Goal: Transaction & Acquisition: Book appointment/travel/reservation

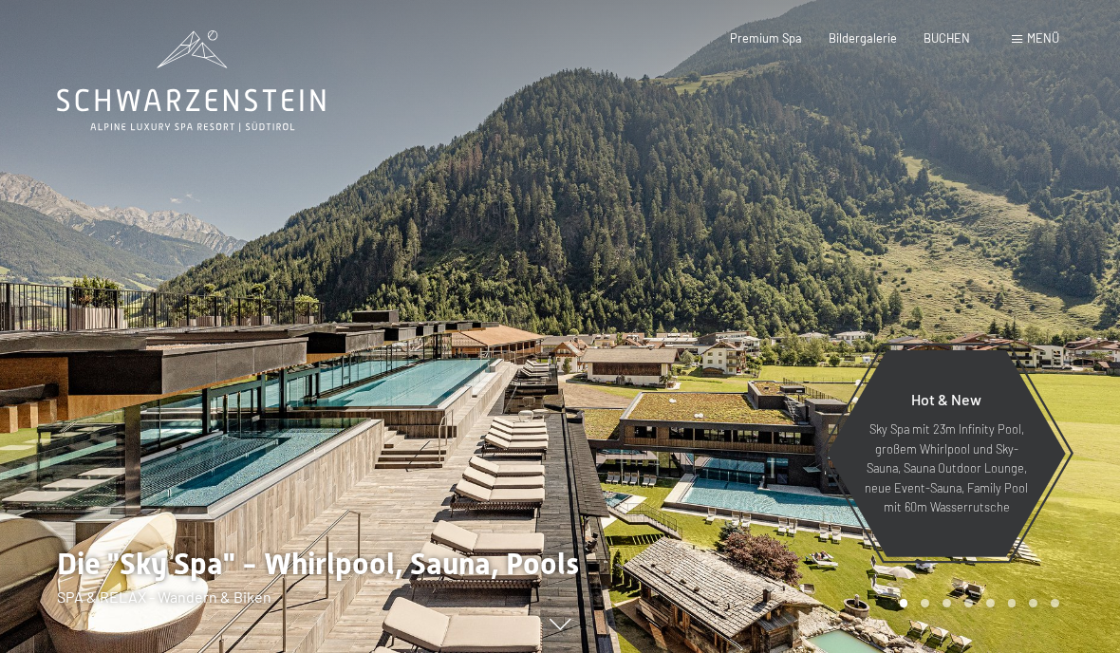
click at [944, 40] on span "BUCHEN" at bounding box center [946, 37] width 47 height 15
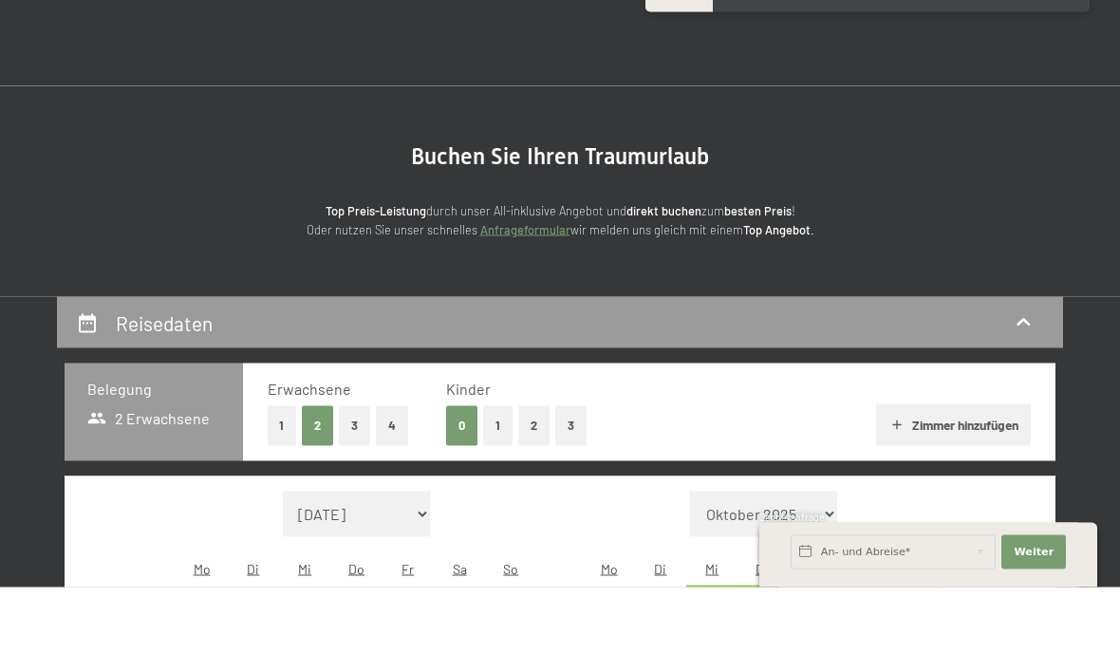
click at [541, 472] on button "2" at bounding box center [533, 491] width 31 height 39
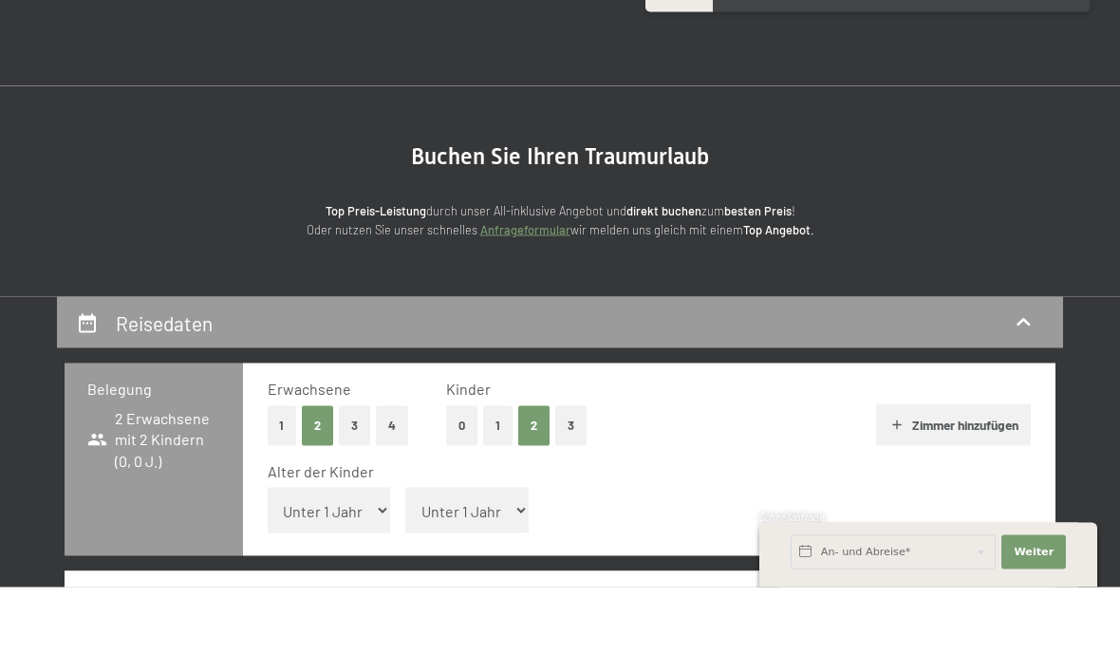
click at [340, 553] on select "Unter 1 Jahr 1 Jahr 2 Jahre 3 Jahre 4 Jahre 5 Jahre 6 Jahre 7 Jahre 8 Jahre 9 J…" at bounding box center [329, 576] width 123 height 46
select select "7"
click at [481, 553] on select "Unter 1 Jahr 1 Jahr 2 Jahre 3 Jahre 4 Jahre 5 Jahre 6 Jahre 7 Jahre 8 Jahre 9 J…" at bounding box center [466, 576] width 123 height 46
select select "12"
click at [343, 553] on select "Unter 1 Jahr 1 Jahr 2 Jahre 3 Jahre 4 Jahre 5 Jahre 6 Jahre 7 Jahre 8 Jahre 9 J…" at bounding box center [329, 576] width 123 height 46
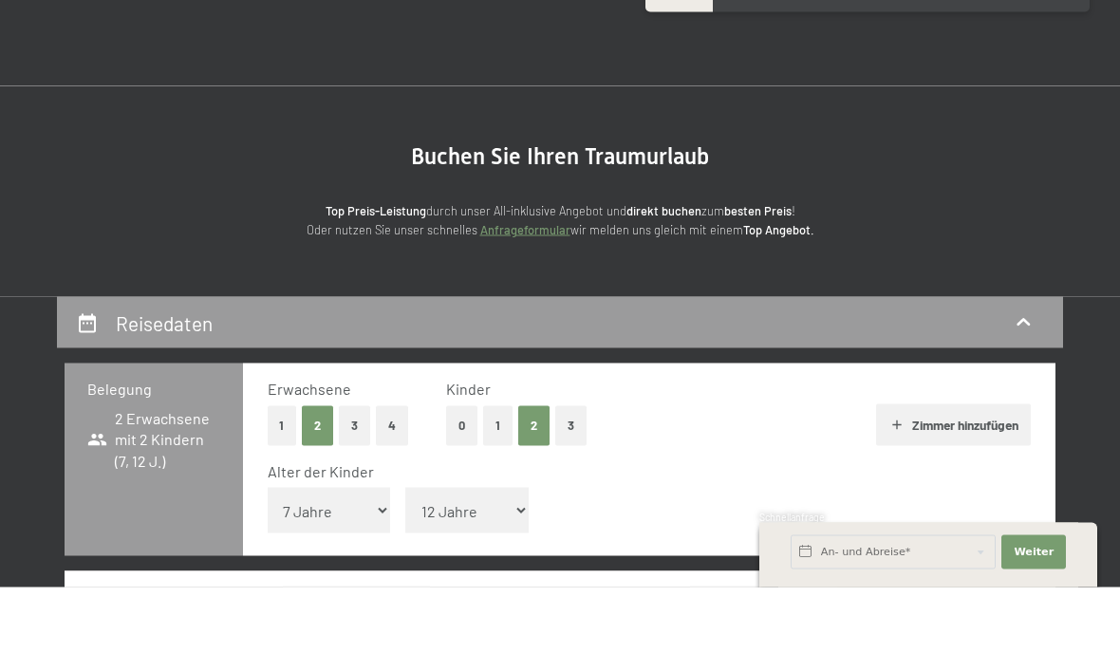
select select "8"
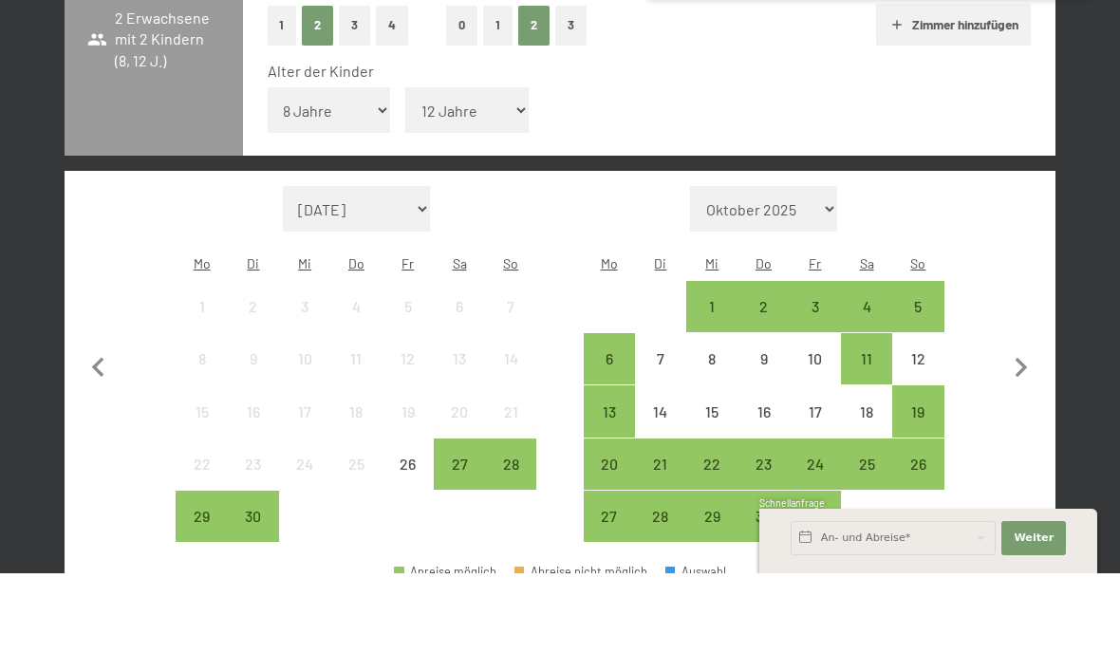
scroll to position [396, 0]
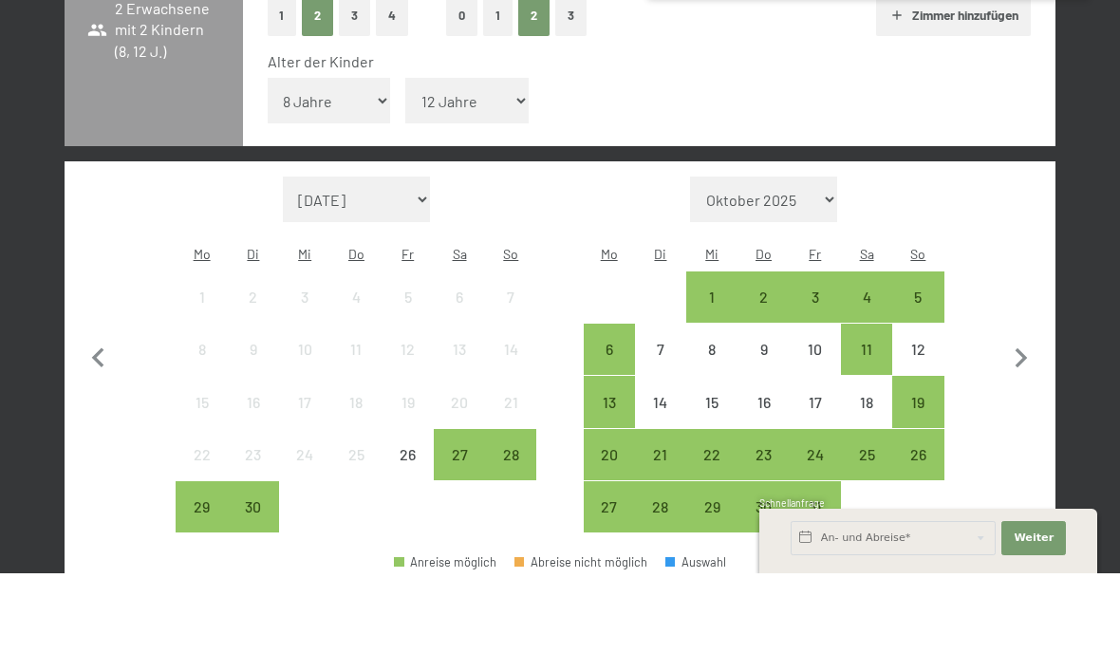
click at [1020, 419] on icon "button" at bounding box center [1021, 439] width 40 height 40
select select "[DATE]"
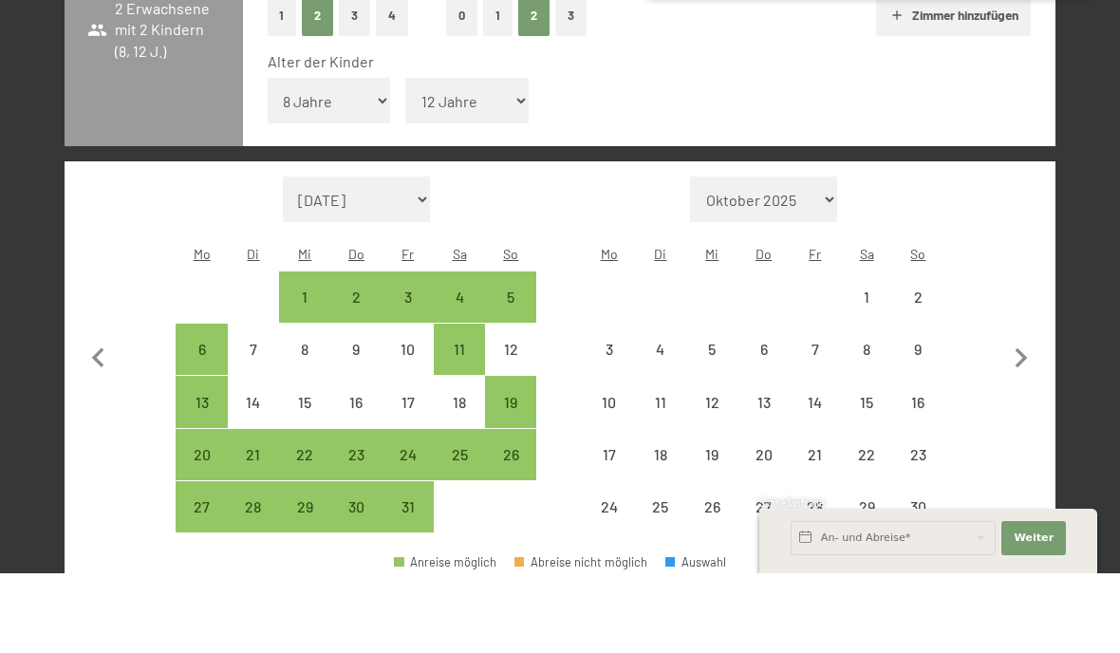
click at [1030, 419] on icon "button" at bounding box center [1021, 439] width 40 height 40
select select "[DATE]"
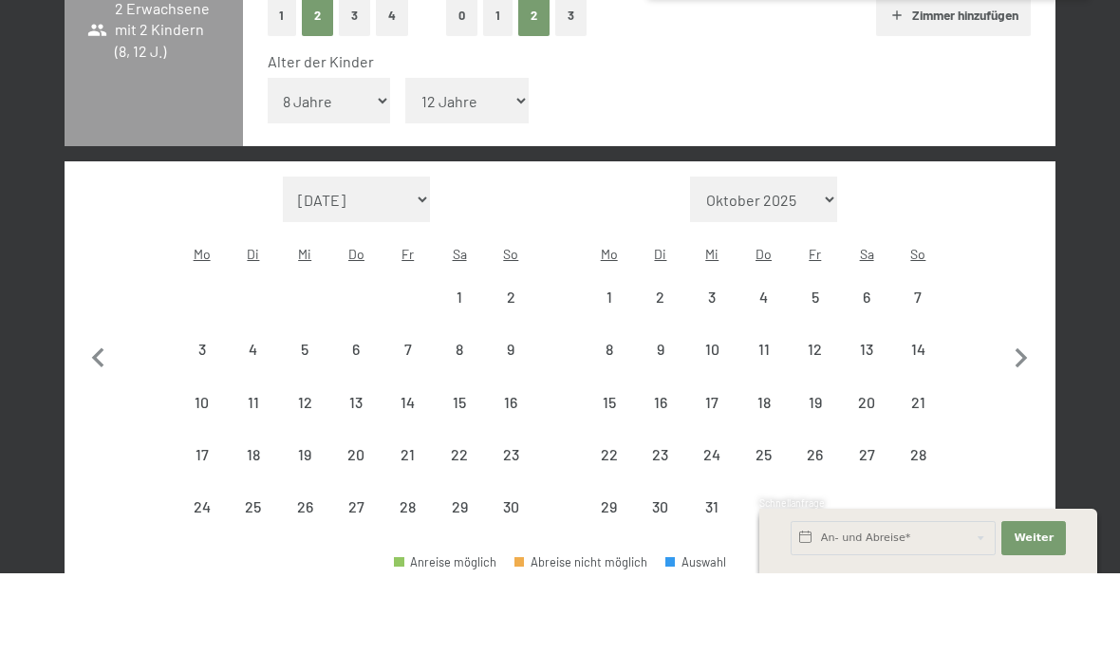
select select "[DATE]"
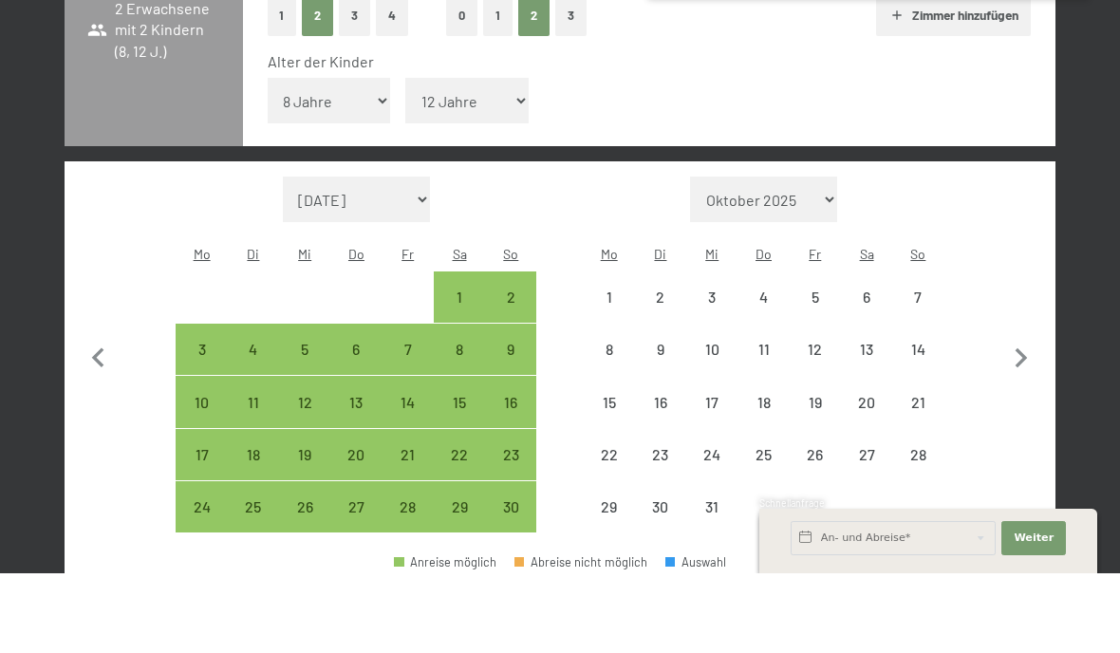
click at [1029, 419] on icon "button" at bounding box center [1021, 439] width 40 height 40
select select "[DATE]"
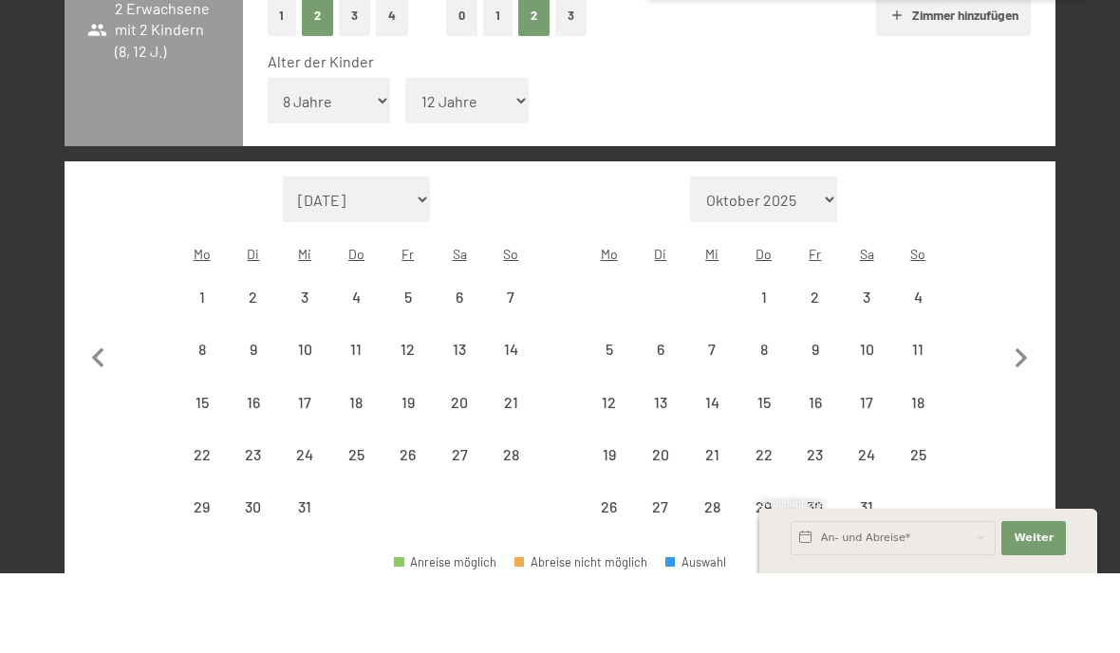
select select "[DATE]"
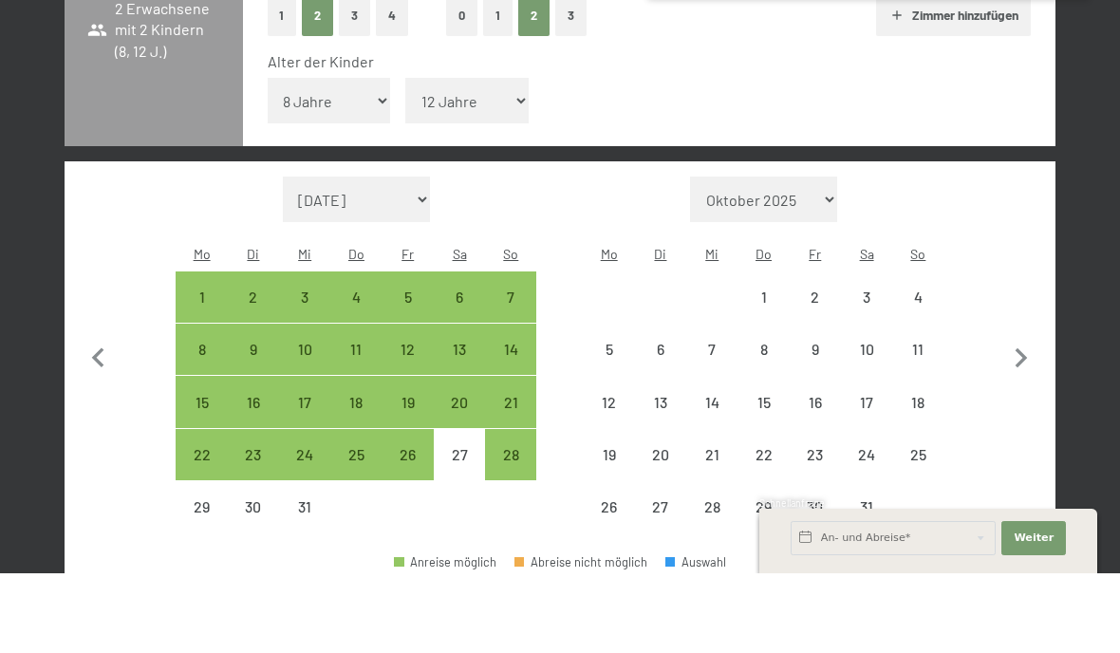
select select "[DATE]"
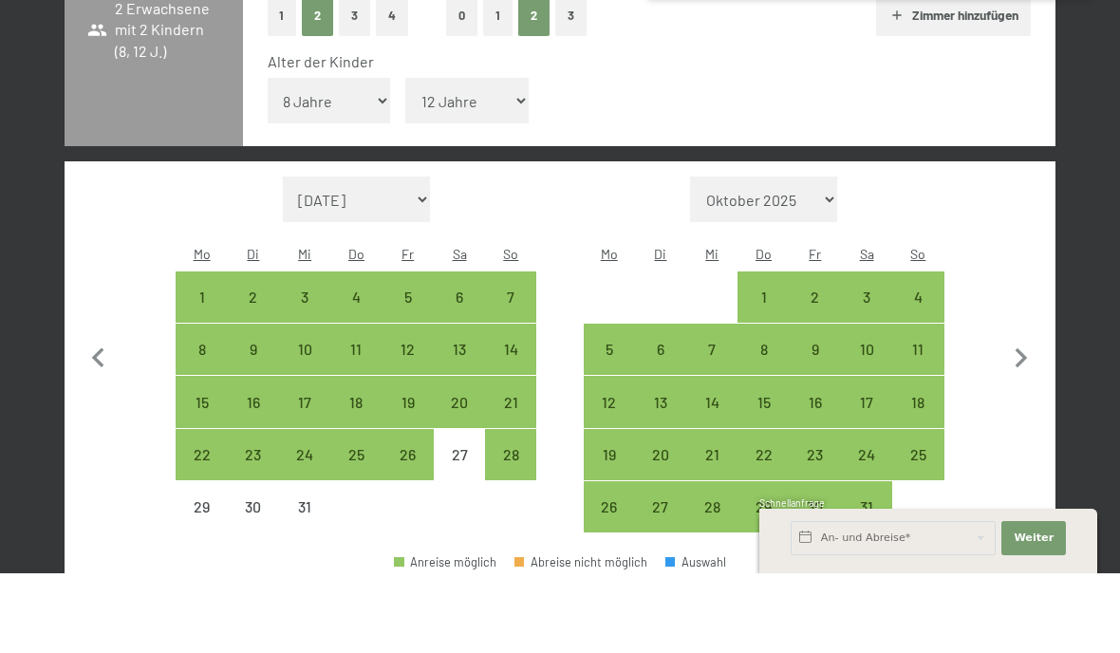
click at [1028, 419] on icon "button" at bounding box center [1021, 439] width 40 height 40
select select "[DATE]"
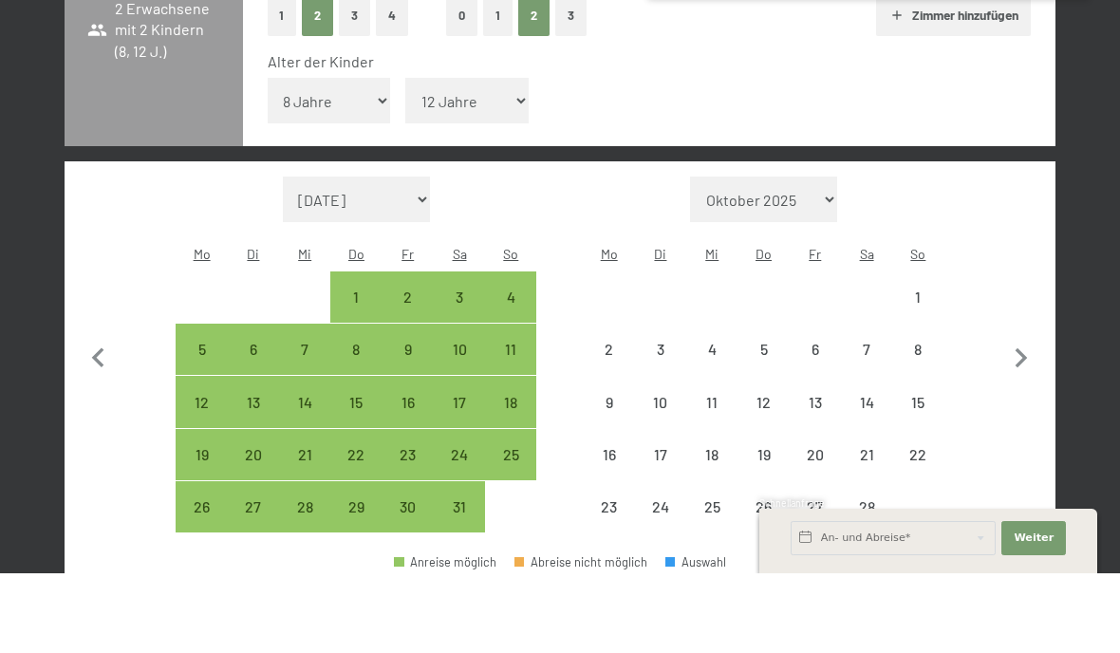
select select "[DATE]"
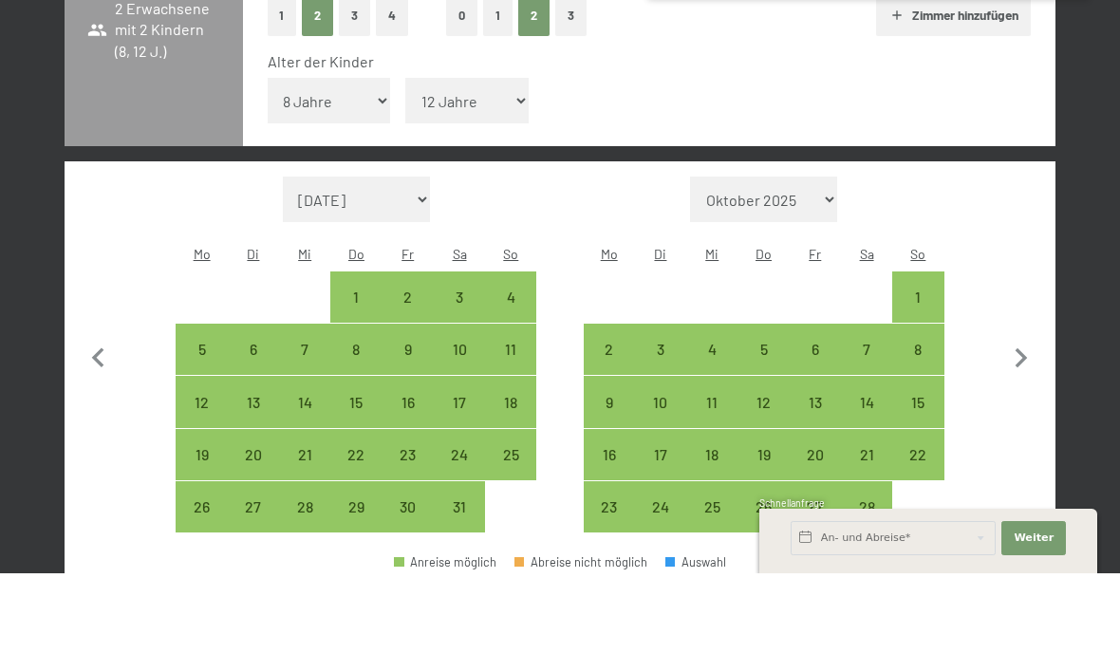
click at [1030, 419] on icon "button" at bounding box center [1021, 439] width 40 height 40
select select "[DATE]"
select select "2026-03-01"
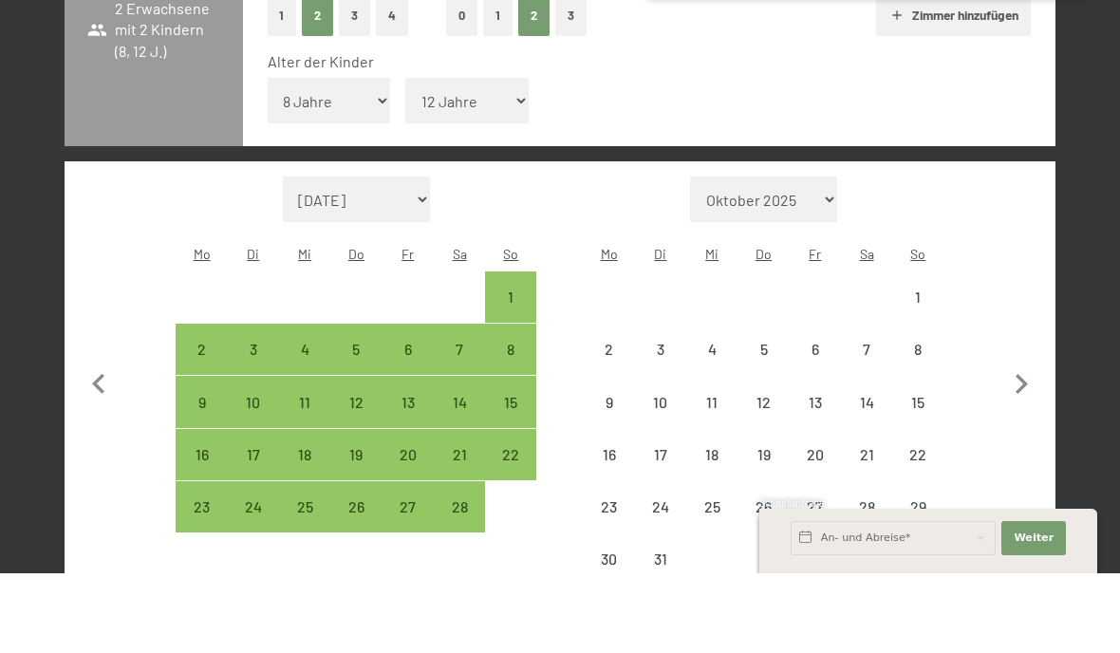
click at [1029, 444] on icon "button" at bounding box center [1021, 464] width 40 height 40
select select "2026-03-01"
select select "2026-04-01"
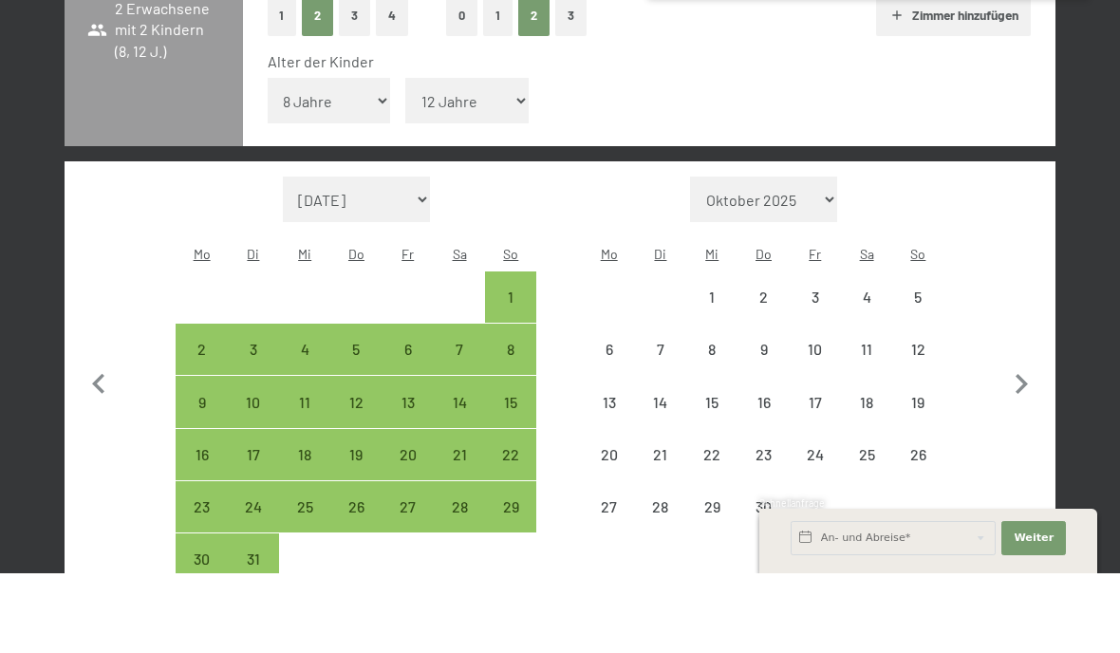
select select "2026-03-01"
select select "2026-04-01"
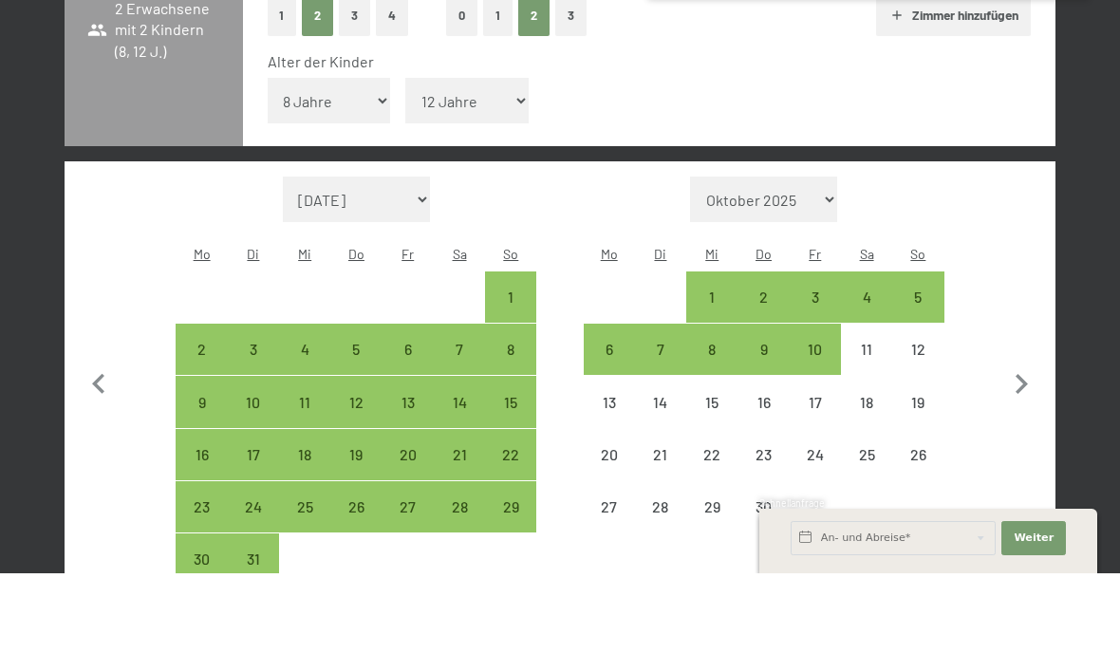
click at [1030, 444] on icon "button" at bounding box center [1021, 464] width 40 height 40
select select "2026-04-01"
select select "2026-05-01"
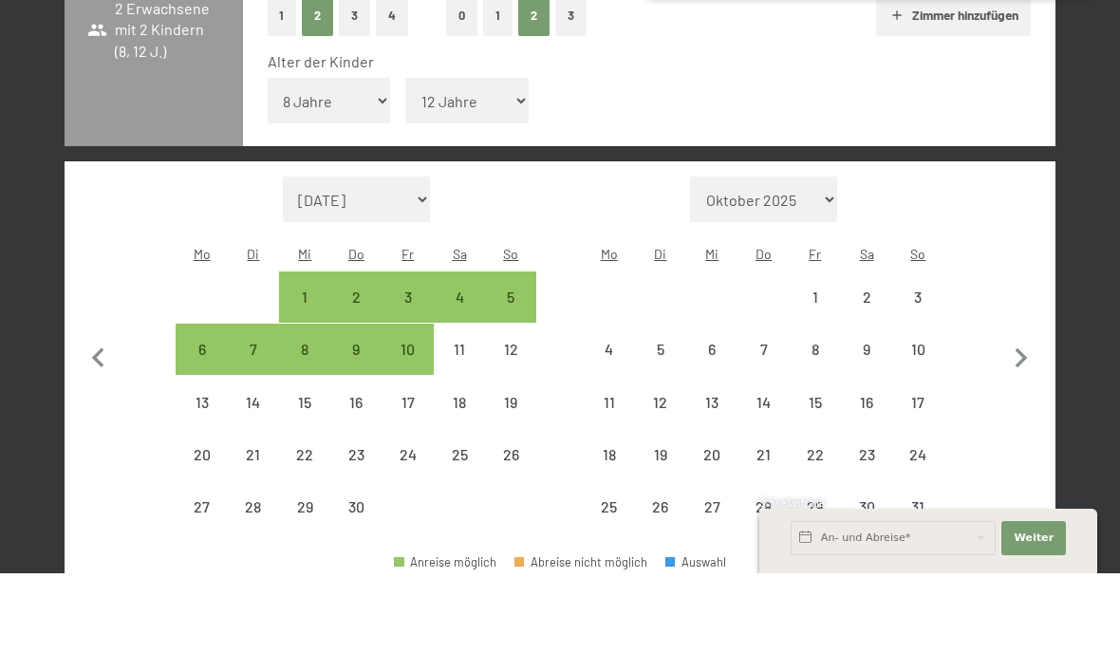
select select "2026-04-01"
select select "2026-05-01"
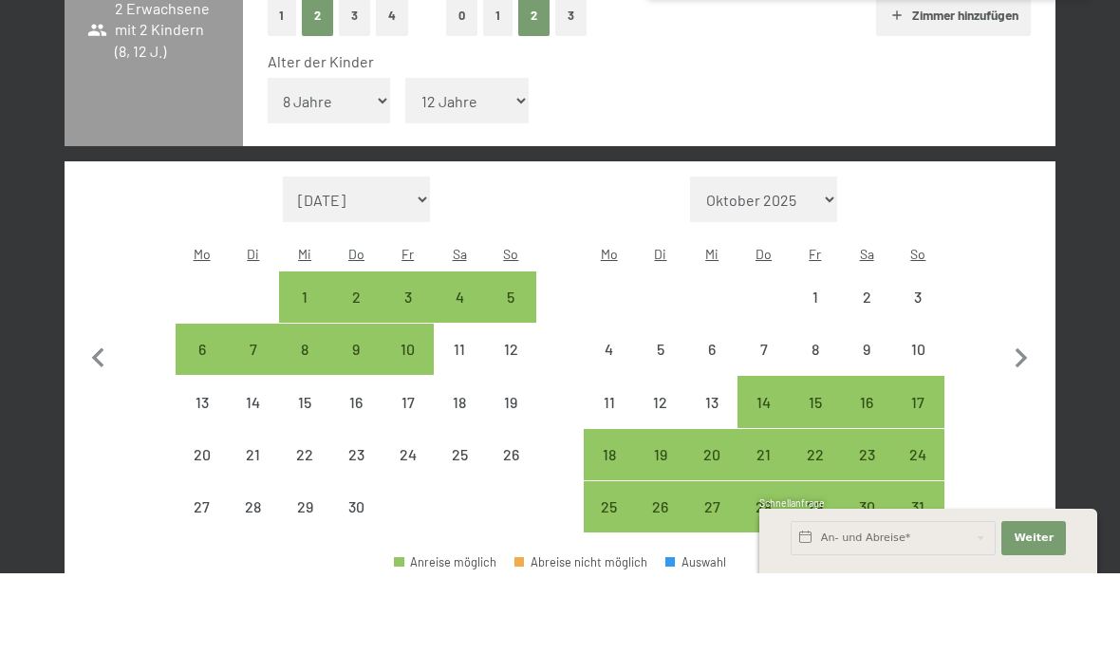
click at [1032, 419] on icon "button" at bounding box center [1021, 439] width 40 height 40
select select "2026-05-01"
select select "2026-06-01"
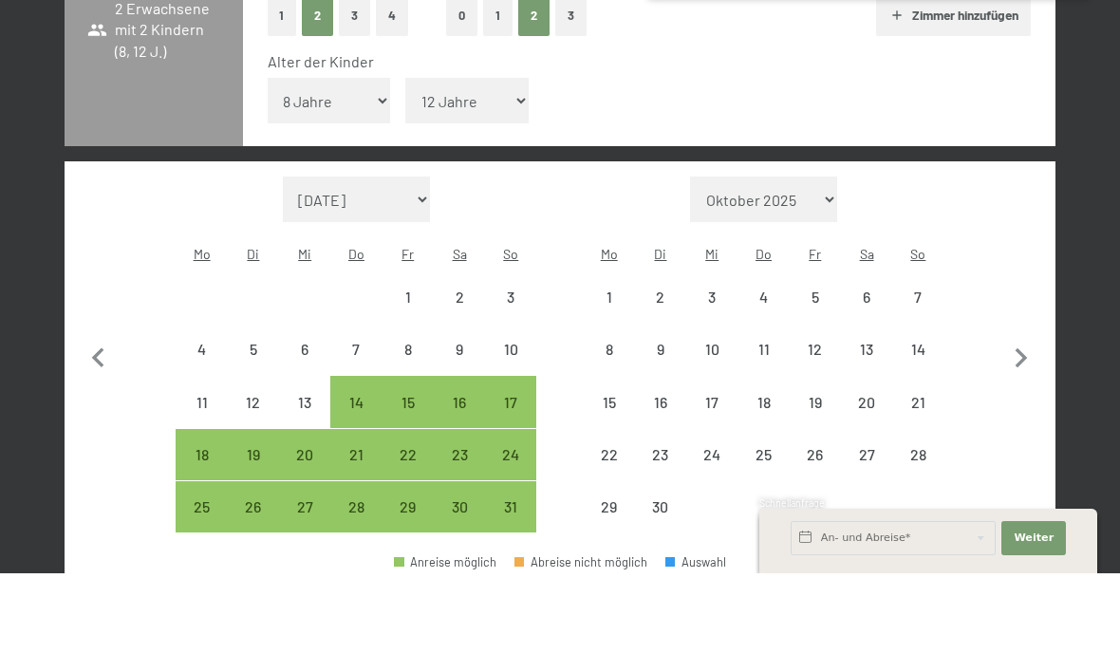
select select "2026-05-01"
select select "2026-06-01"
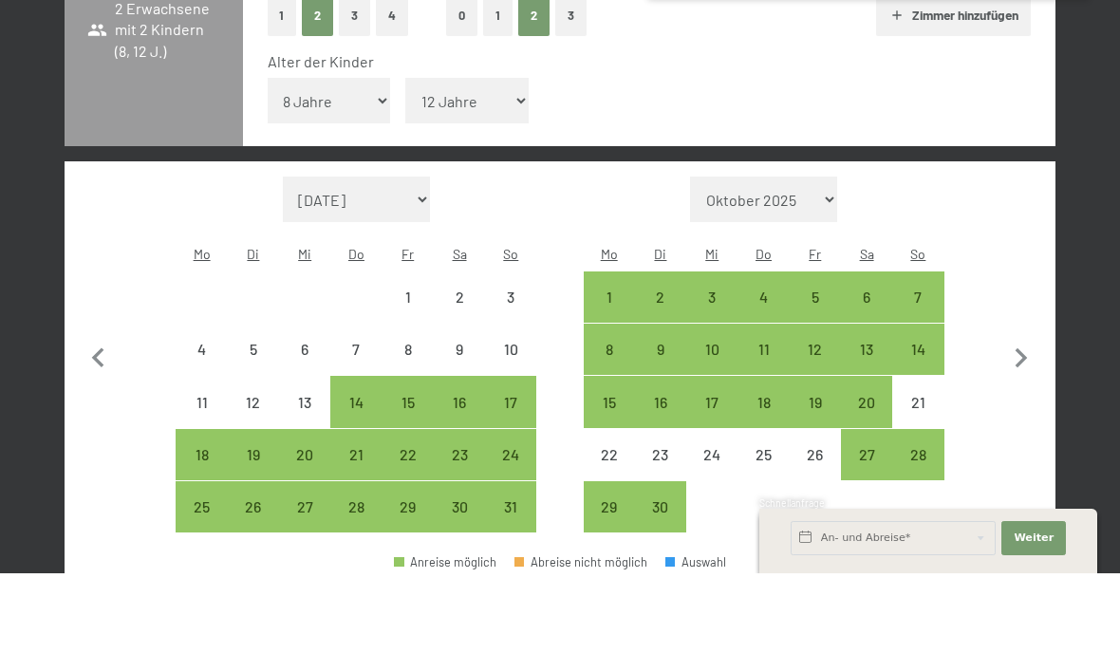
click at [1034, 419] on icon "button" at bounding box center [1021, 439] width 40 height 40
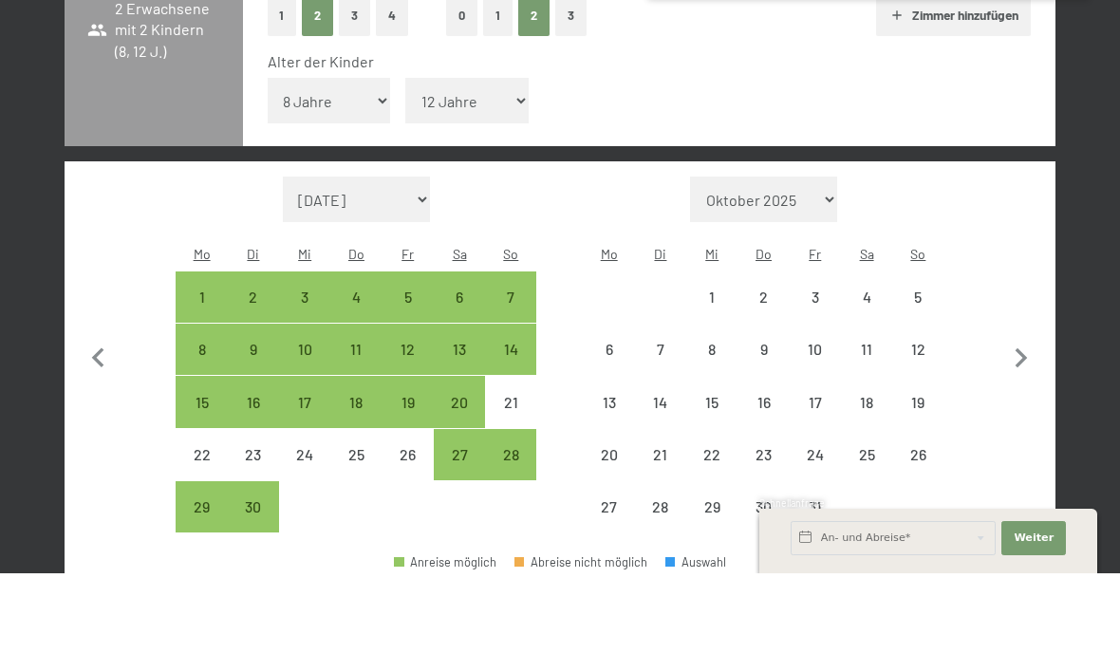
select select "2026-06-01"
select select "2026-07-01"
select select "2026-06-01"
select select "2026-07-01"
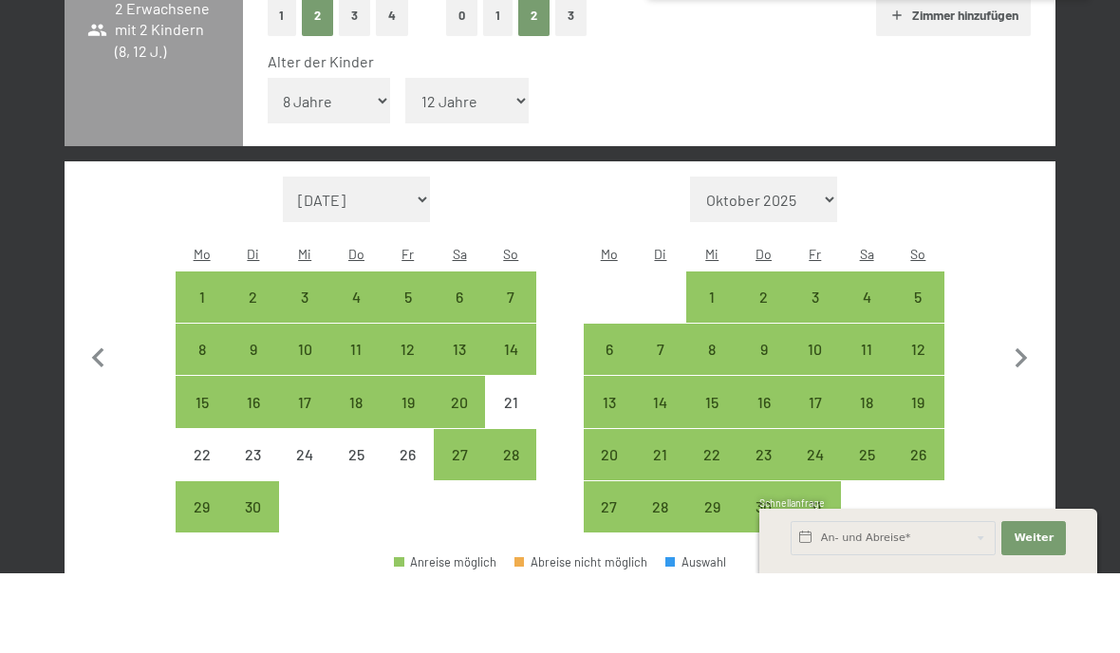
click at [817, 475] on div "17" at bounding box center [815, 498] width 47 height 47
select select "2026-06-01"
select select "2026-07-01"
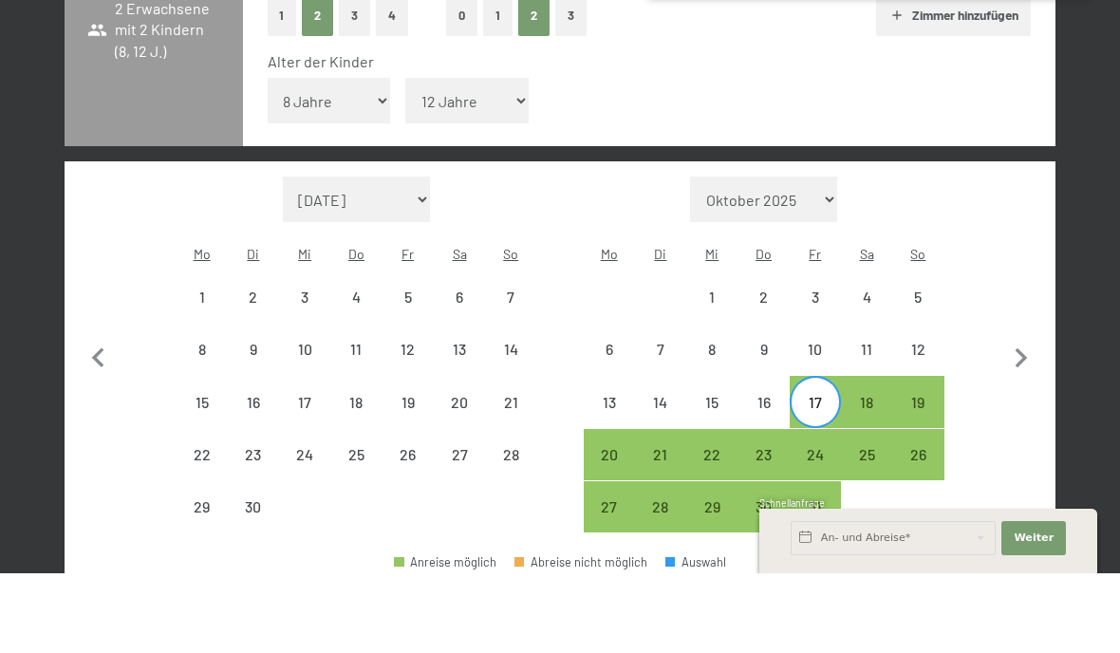
click at [826, 511] on div "24" at bounding box center [815, 534] width 47 height 47
select select "2026-06-01"
select select "2026-07-01"
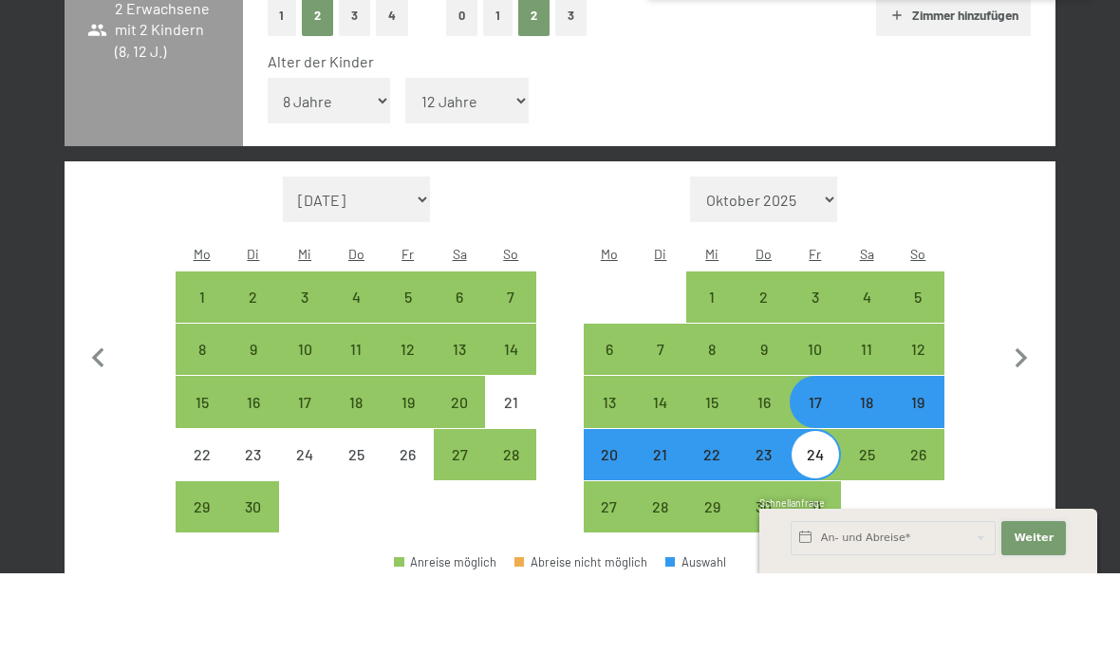
click at [1035, 614] on span "Weiter" at bounding box center [1034, 617] width 40 height 15
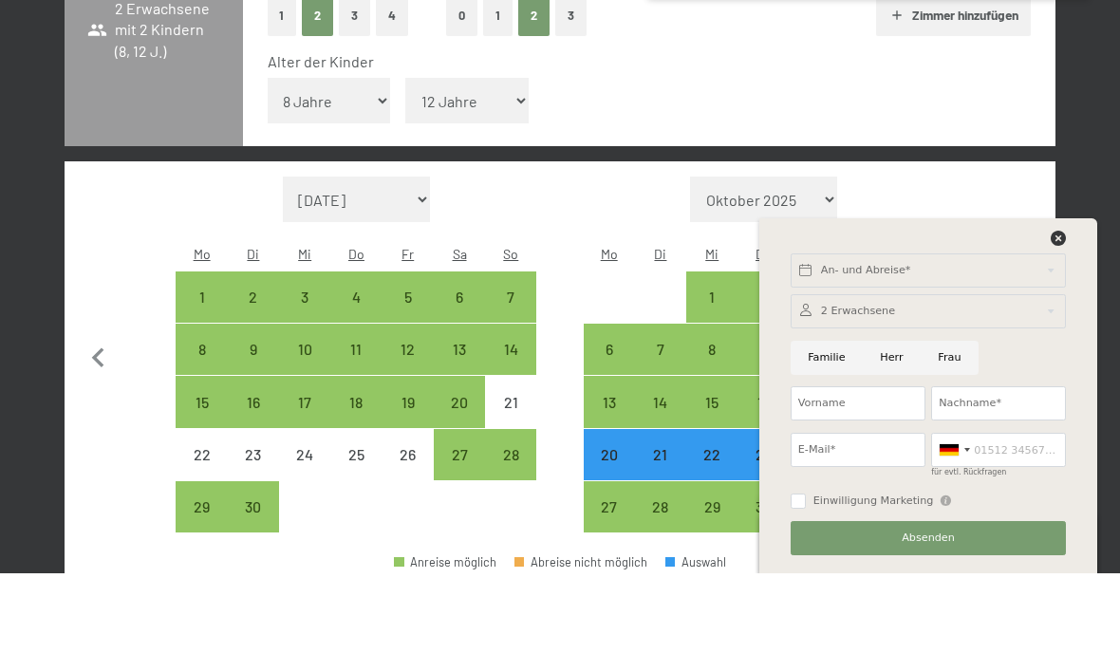
click at [1065, 311] on icon at bounding box center [1058, 317] width 15 height 15
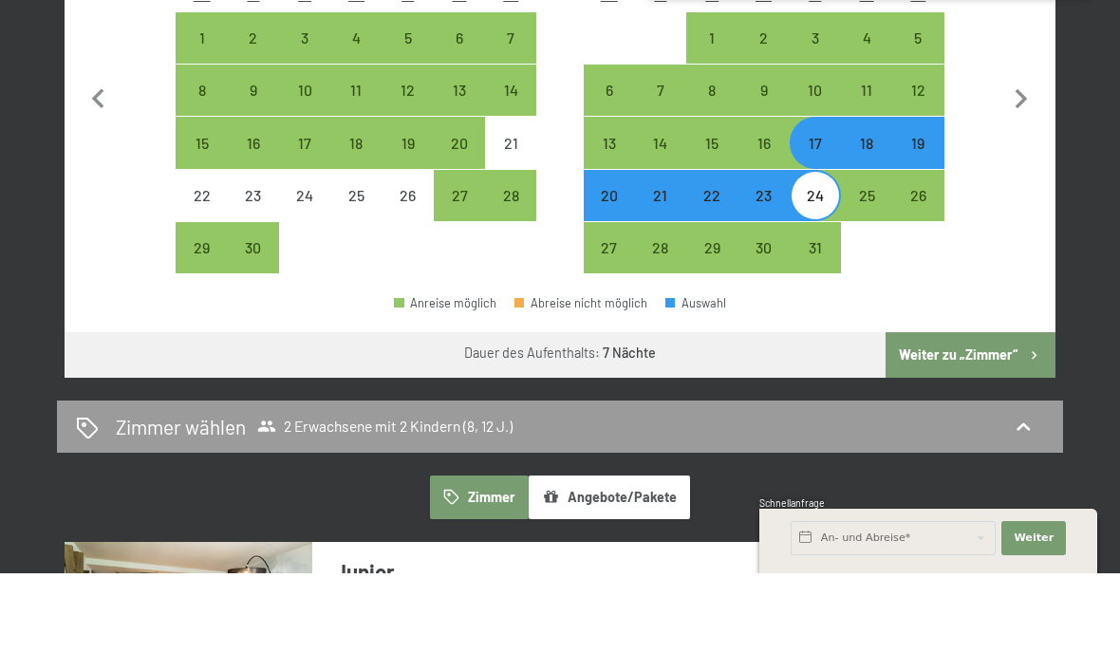
click at [994, 412] on button "Weiter zu „Zimmer“" at bounding box center [971, 435] width 170 height 46
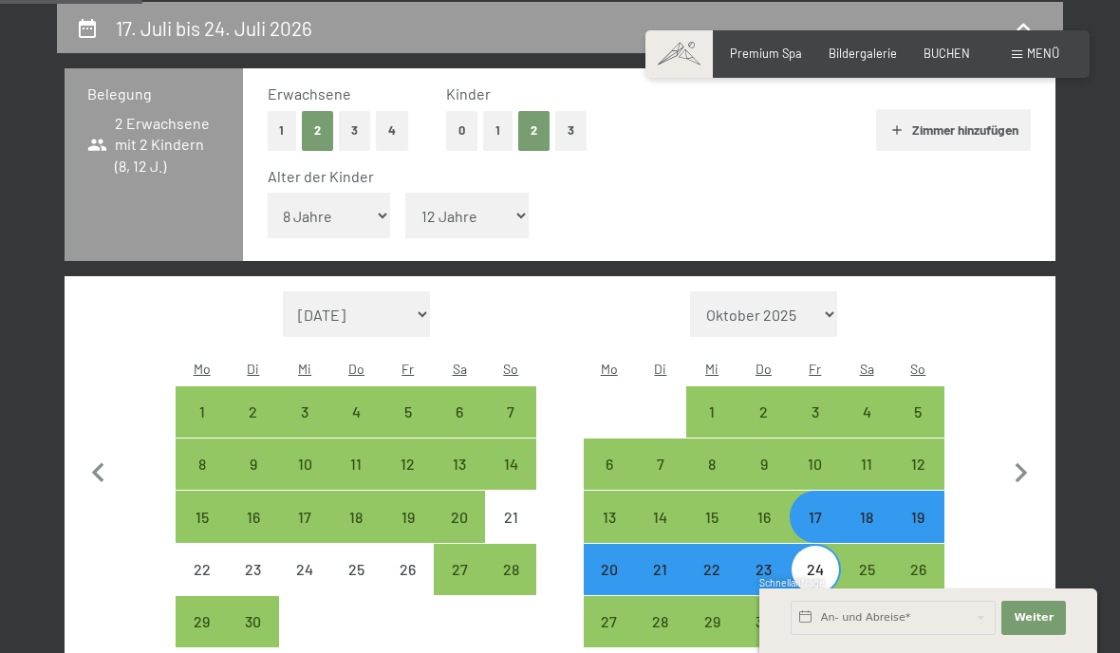
select select "2026-06-01"
select select "2026-07-01"
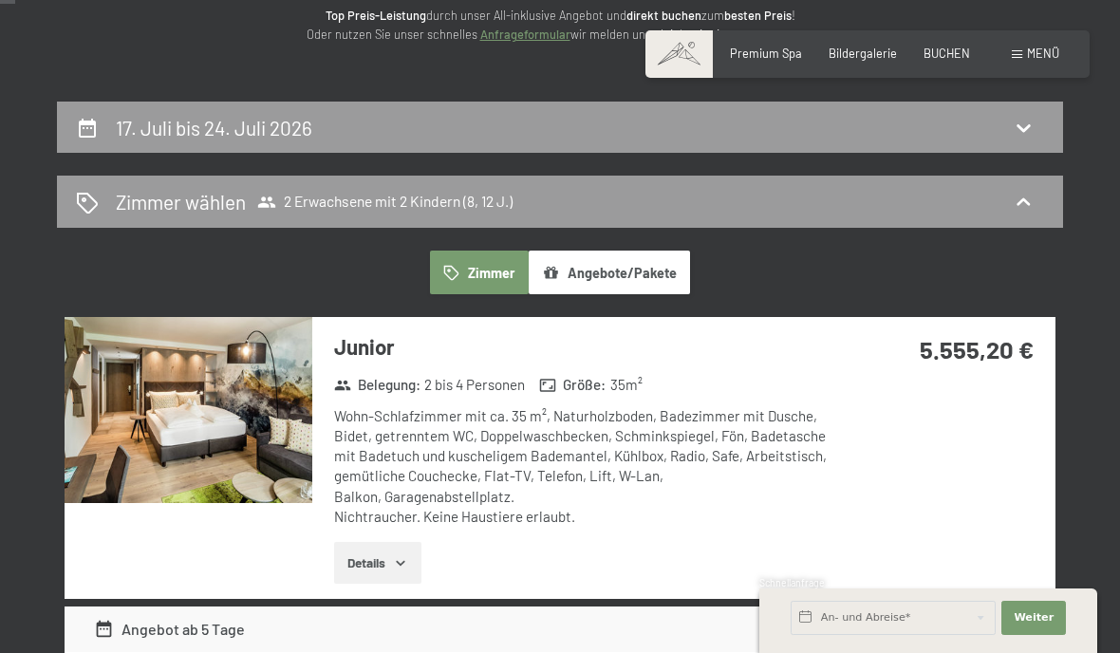
scroll to position [0, 0]
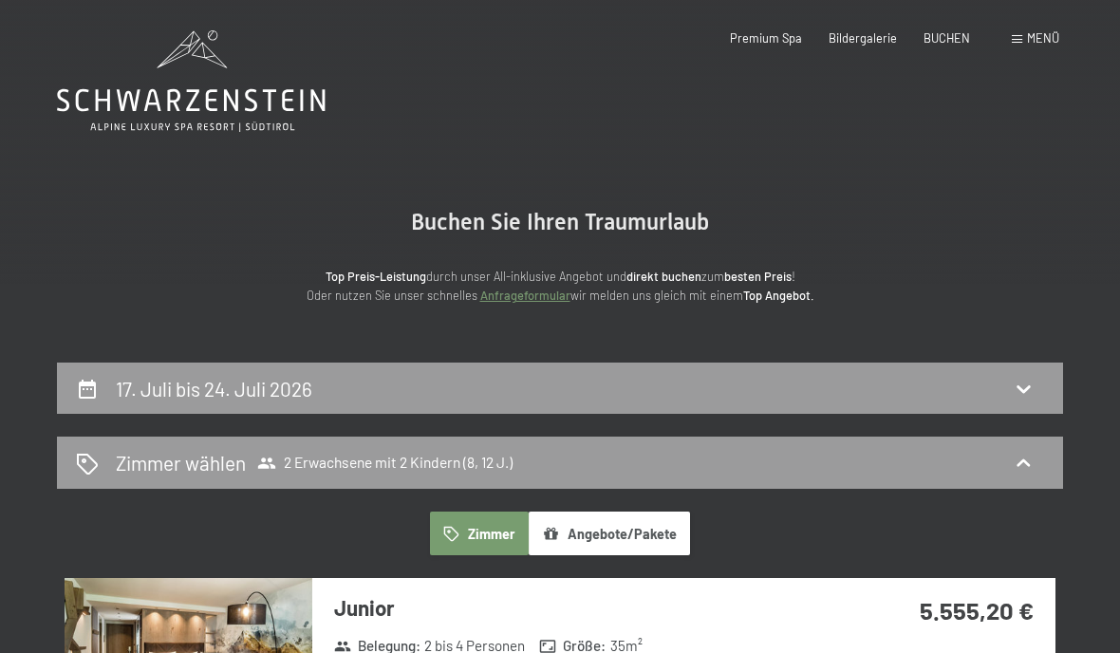
click at [857, 35] on span "Bildergalerie" at bounding box center [863, 37] width 68 height 15
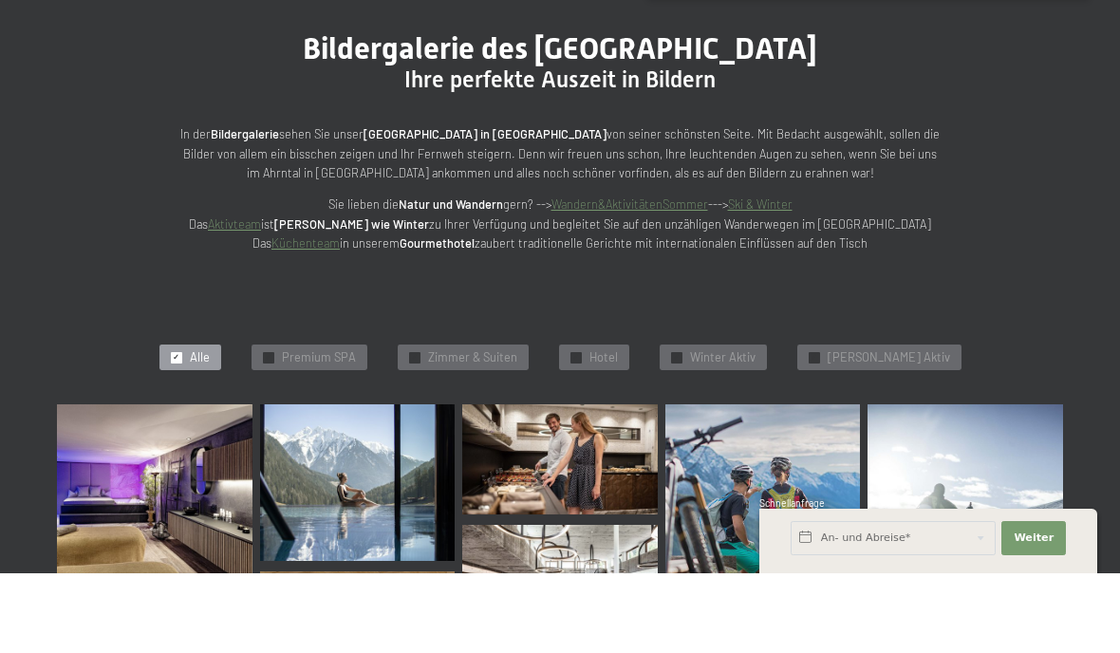
scroll to position [159, 0]
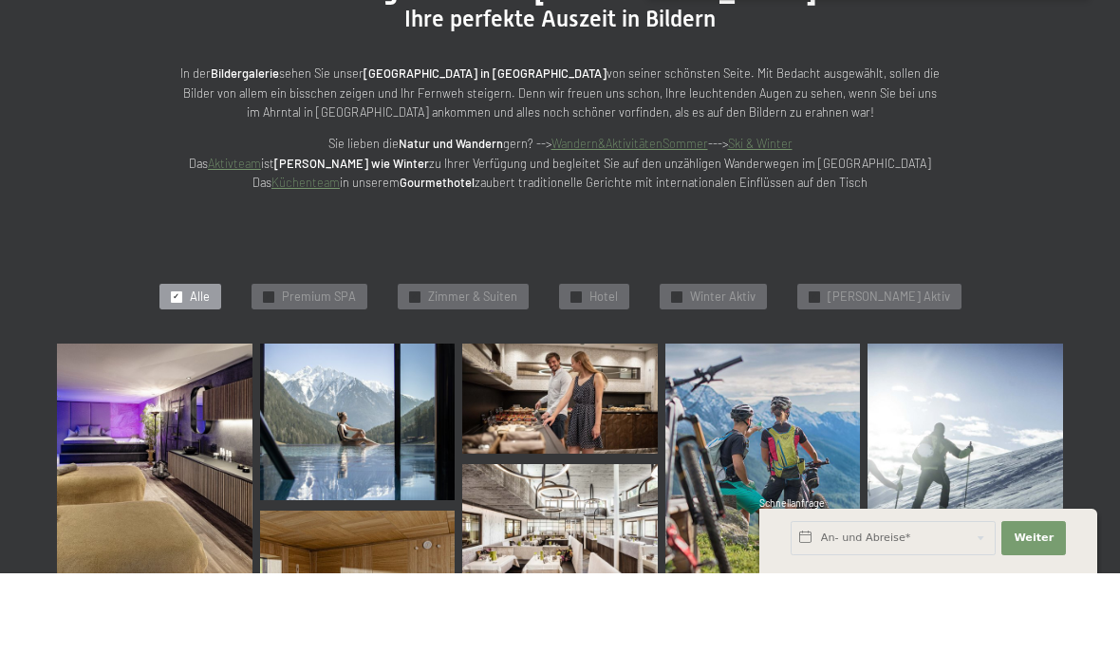
click at [618, 368] on span "Hotel" at bounding box center [603, 376] width 28 height 17
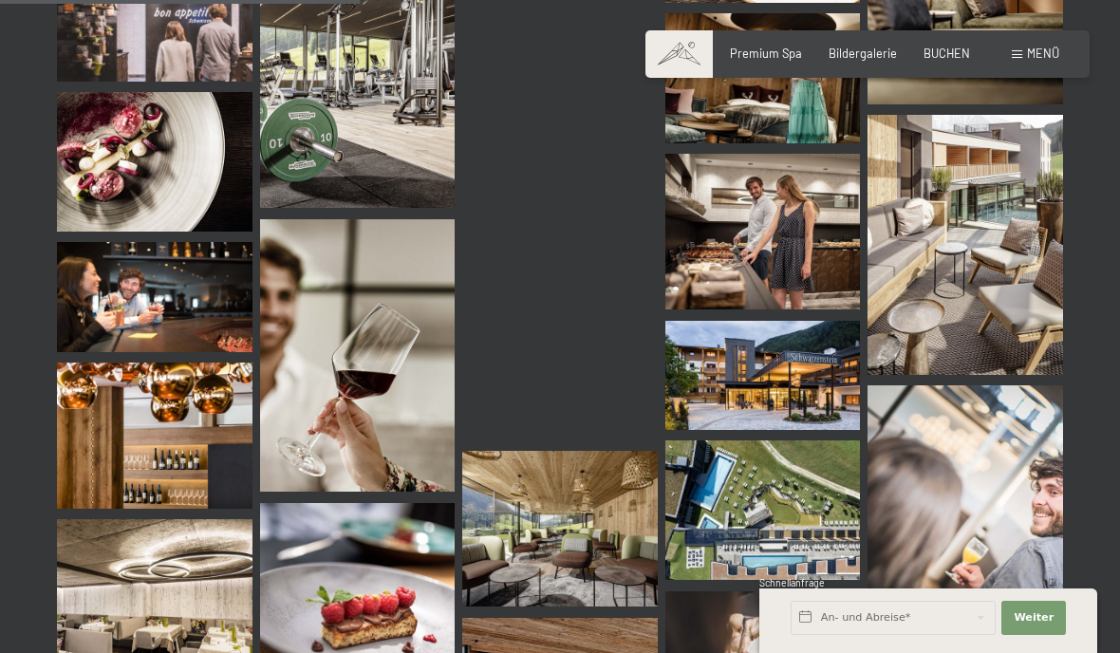
scroll to position [823, 0]
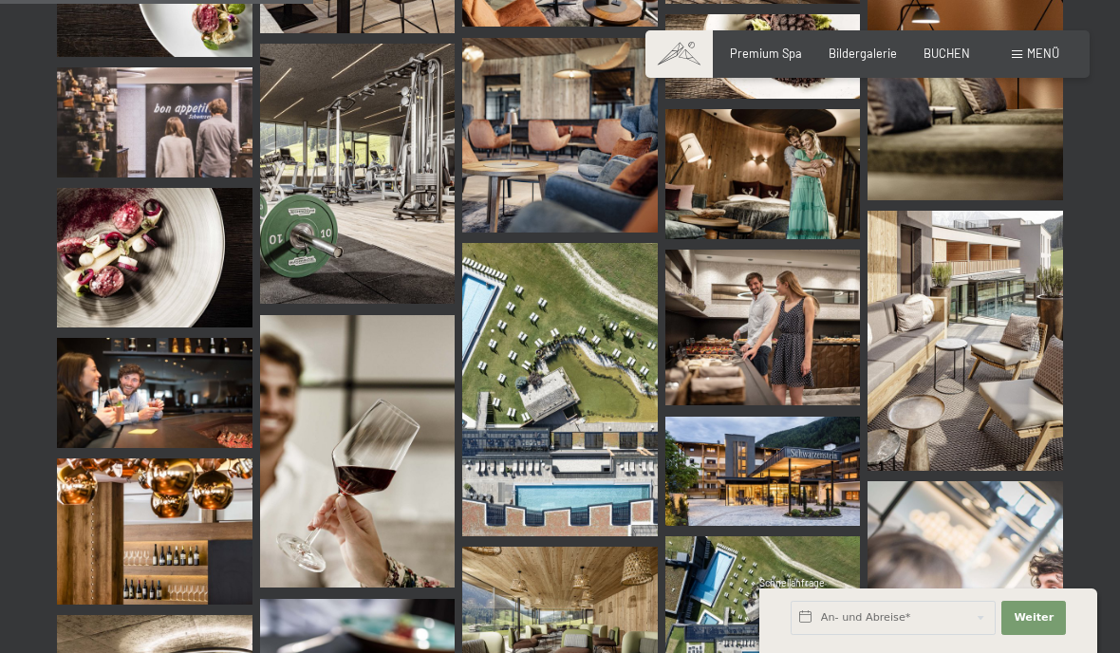
click at [1042, 51] on span "Menü" at bounding box center [1043, 53] width 32 height 15
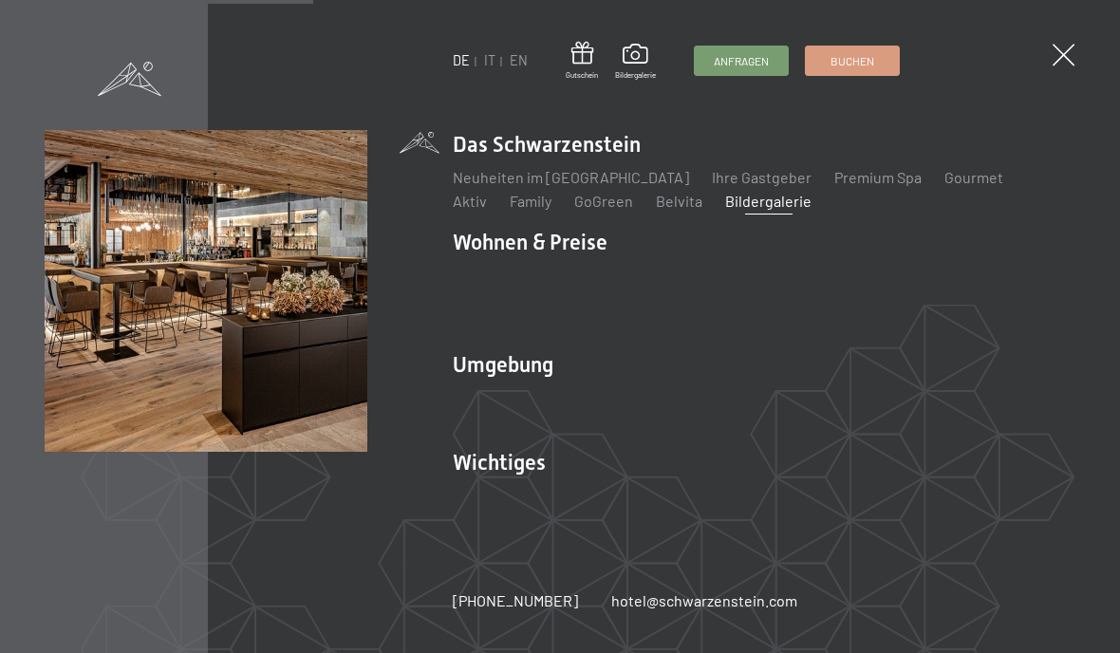
click at [510, 198] on link "Family" at bounding box center [531, 201] width 42 height 18
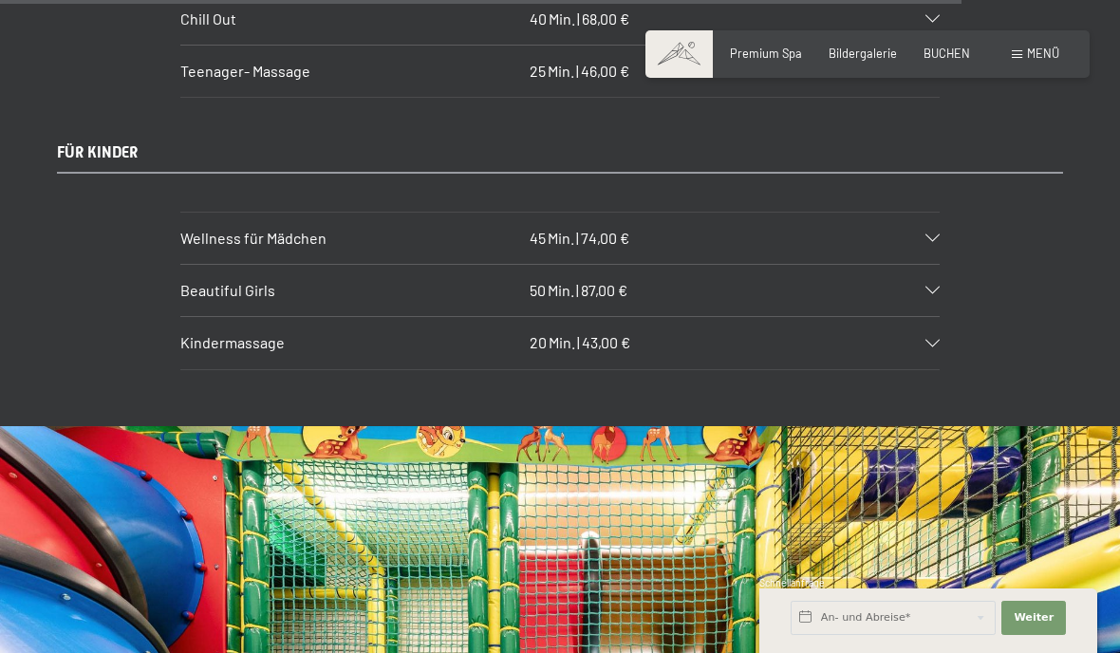
scroll to position [9279, 0]
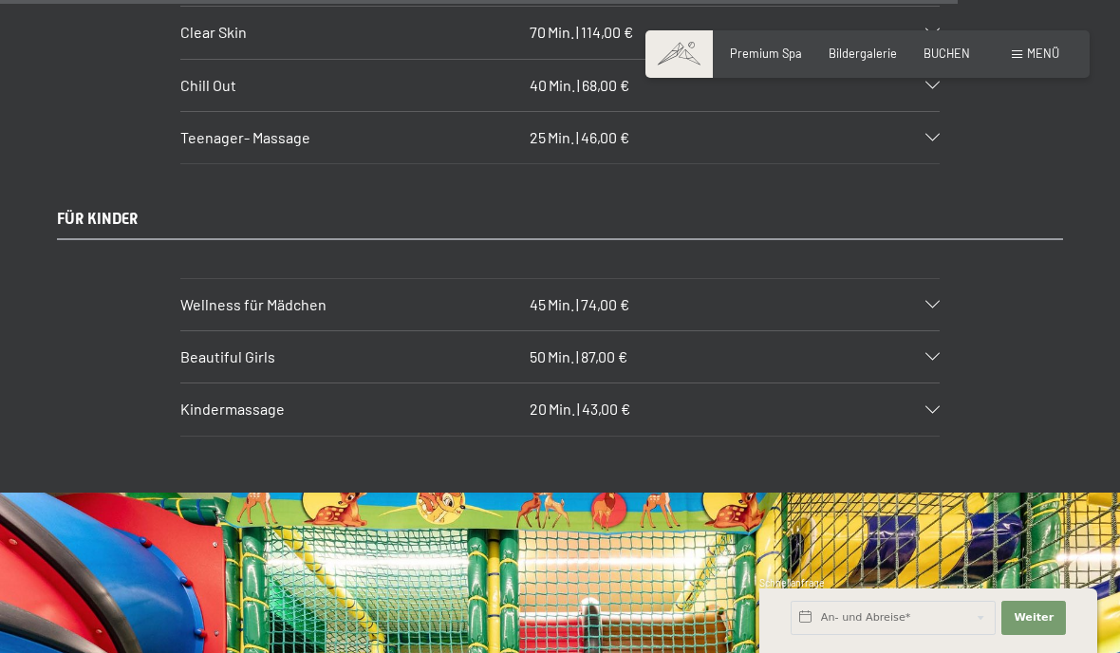
click at [1043, 55] on span "Menü" at bounding box center [1043, 53] width 32 height 15
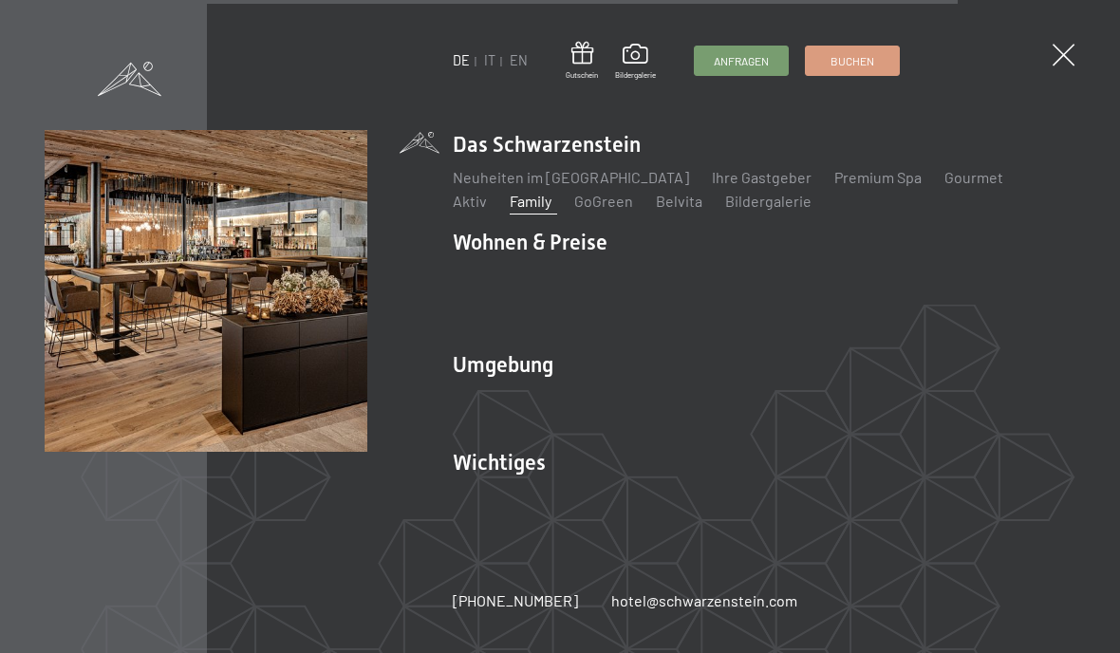
click at [836, 175] on link "Premium Spa" at bounding box center [877, 177] width 87 height 18
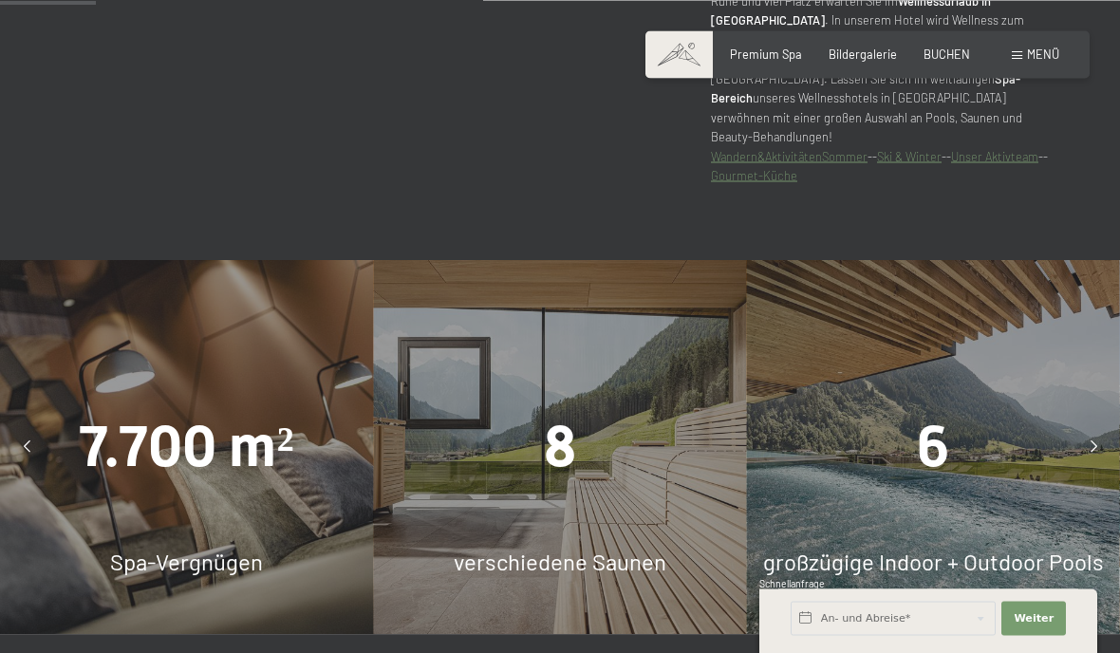
scroll to position [922, 0]
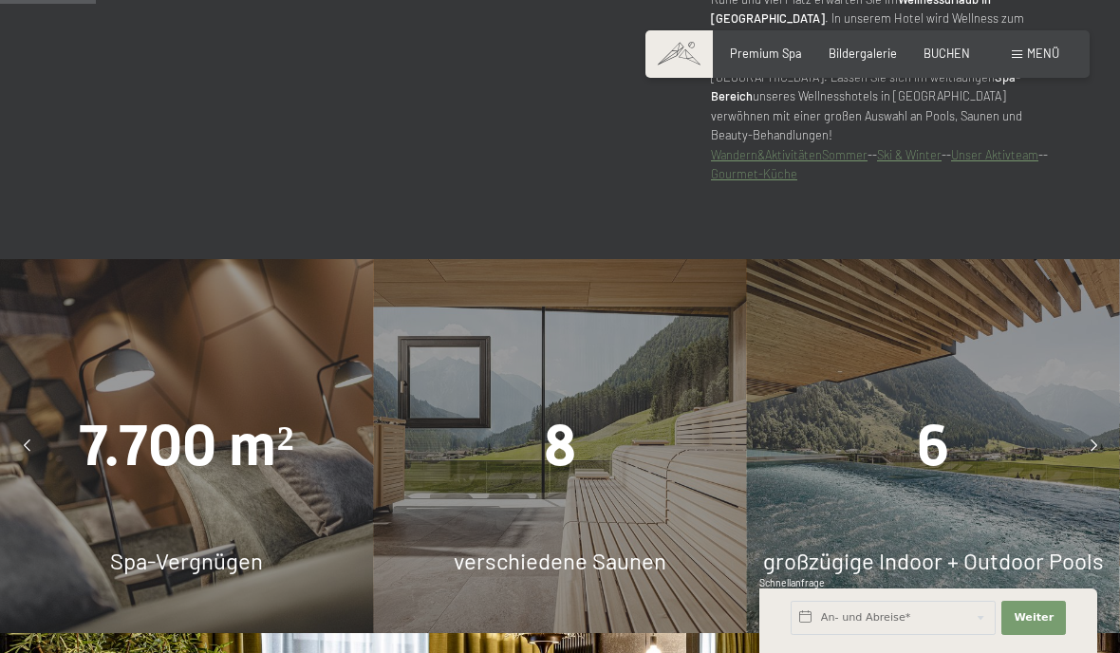
click at [915, 162] on link "Ski & Winter" at bounding box center [909, 154] width 65 height 15
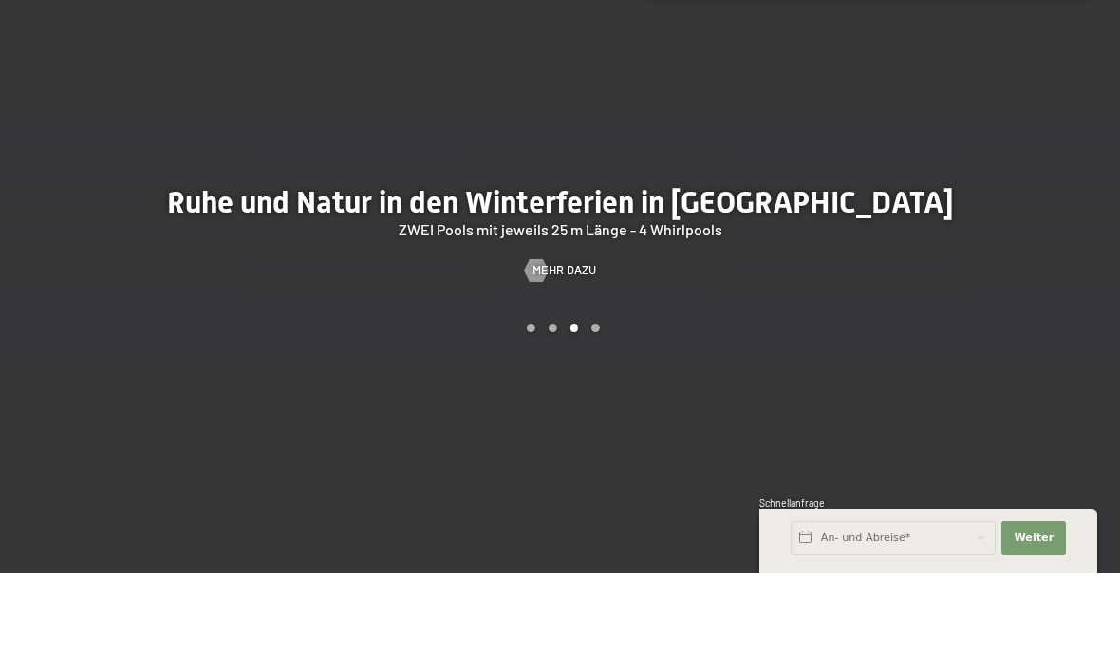
scroll to position [1802, 0]
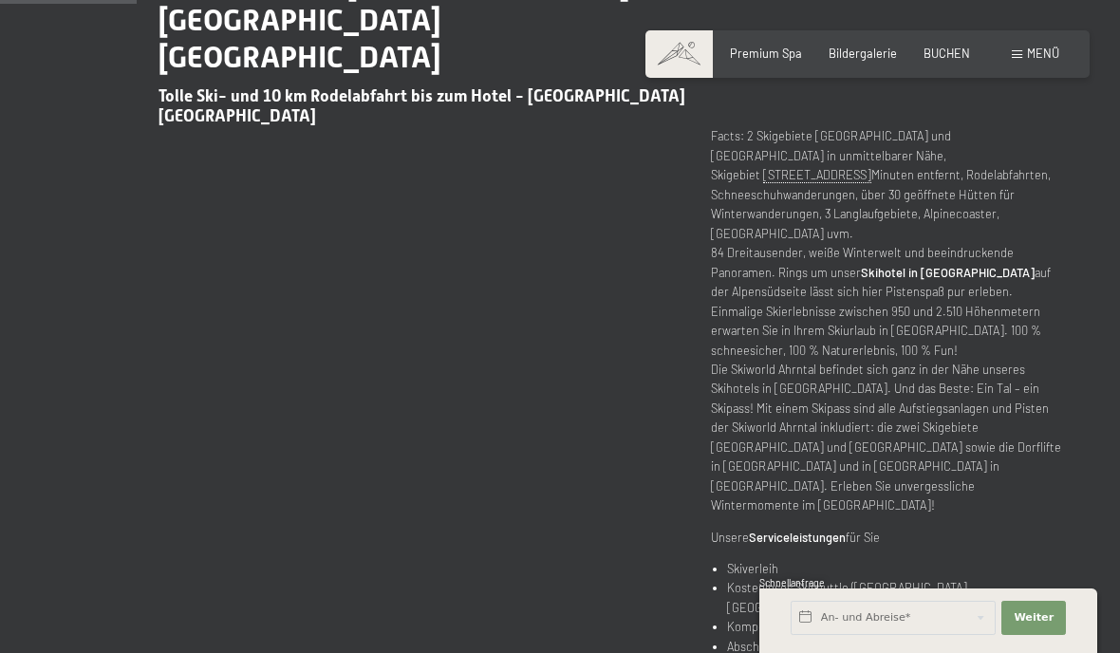
scroll to position [724, 0]
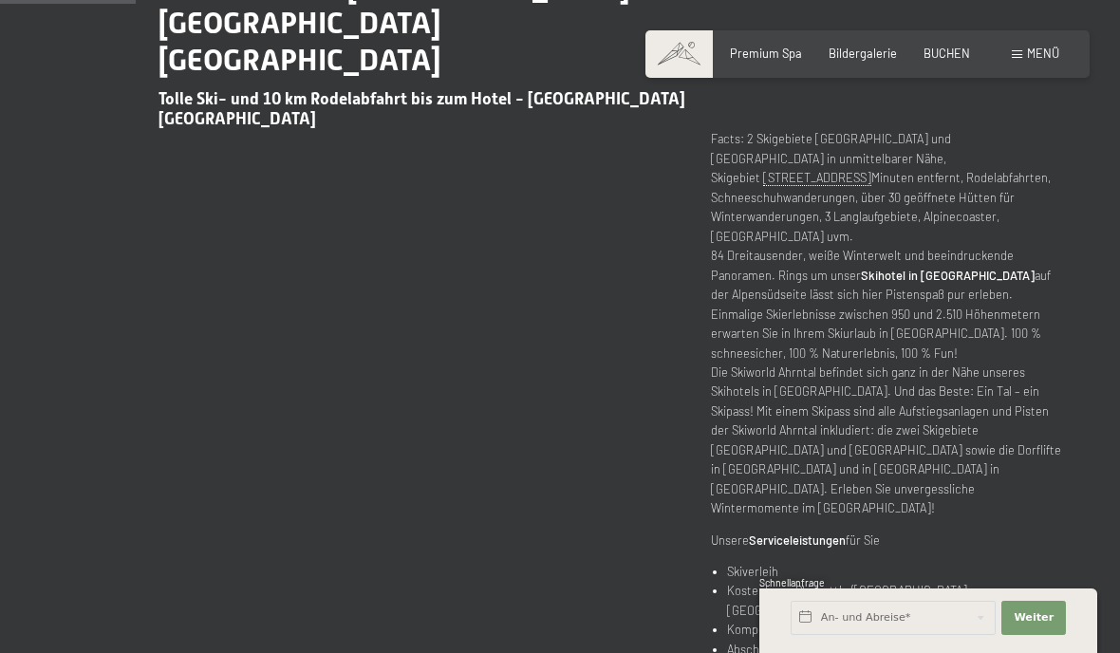
click at [933, 187] on p "Facts: 2 Skigebiete Klausberg und Speikboden in unmittelbarer Nähe, Skigebiet K…" at bounding box center [887, 323] width 352 height 388
click at [937, 268] on strong "Skihotel in [GEOGRAPHIC_DATA]" at bounding box center [948, 275] width 174 height 15
click at [951, 46] on span "BUCHEN" at bounding box center [946, 53] width 47 height 15
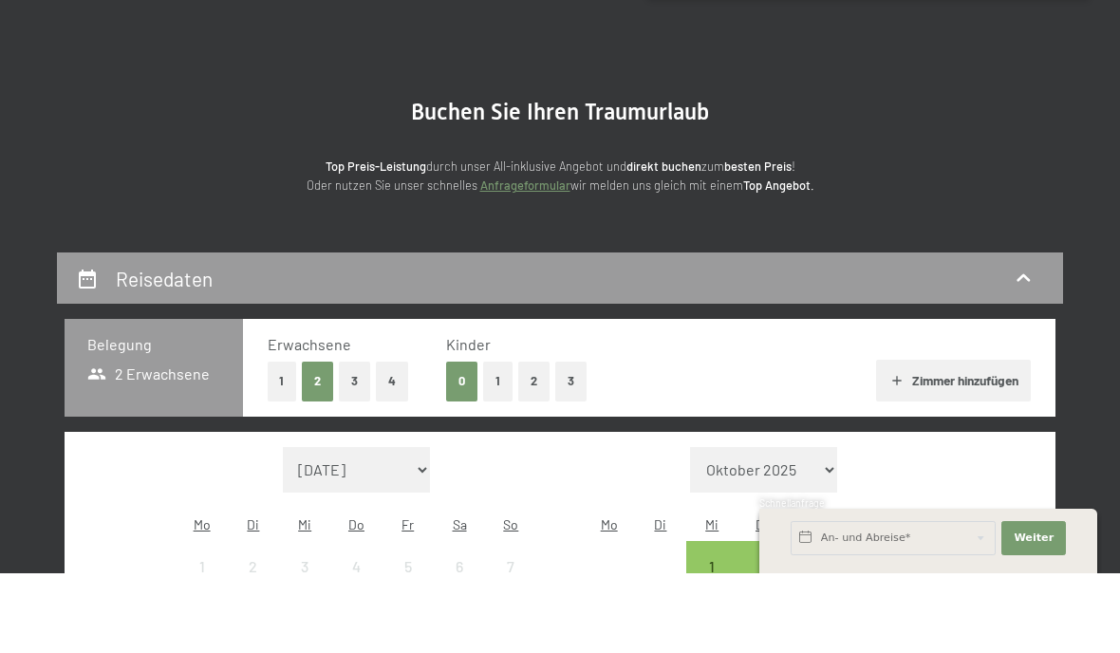
scroll to position [34, 0]
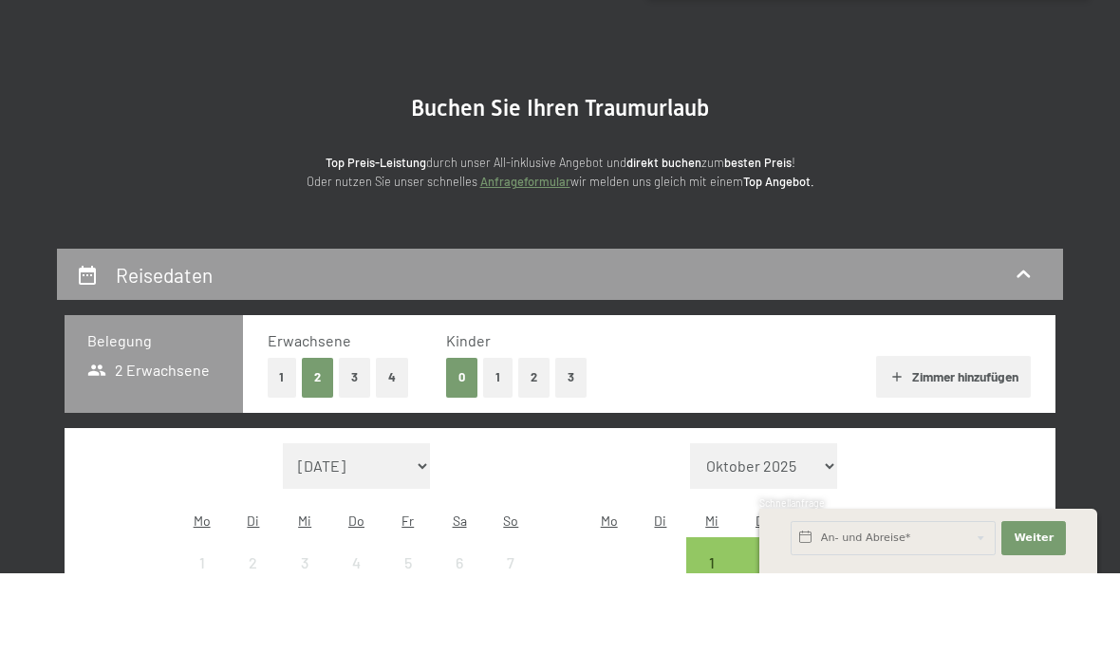
click at [527, 438] on button "2" at bounding box center [533, 457] width 31 height 39
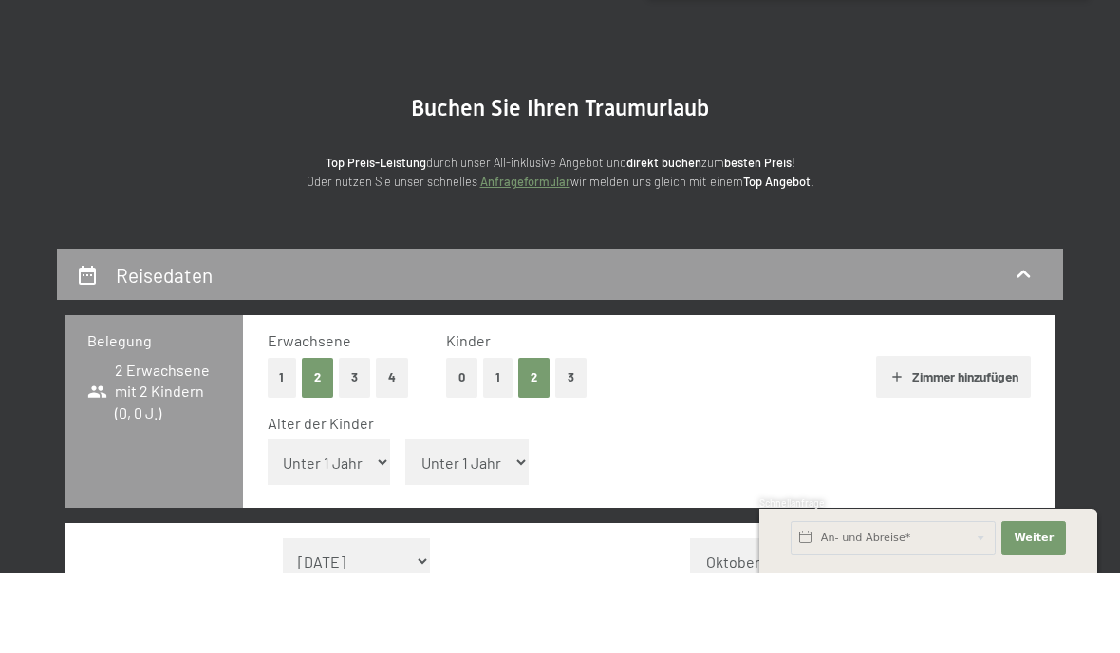
click at [333, 519] on select "Unter 1 Jahr 1 Jahr 2 Jahre 3 Jahre 4 Jahre 5 Jahre 6 Jahre 7 Jahre 8 Jahre 9 J…" at bounding box center [329, 542] width 123 height 46
select select "7"
click at [468, 519] on select "Unter 1 Jahr 1 Jahr 2 Jahre 3 Jahre 4 Jahre 5 Jahre 6 Jahre 7 Jahre 8 Jahre 9 J…" at bounding box center [466, 542] width 123 height 46
select select "12"
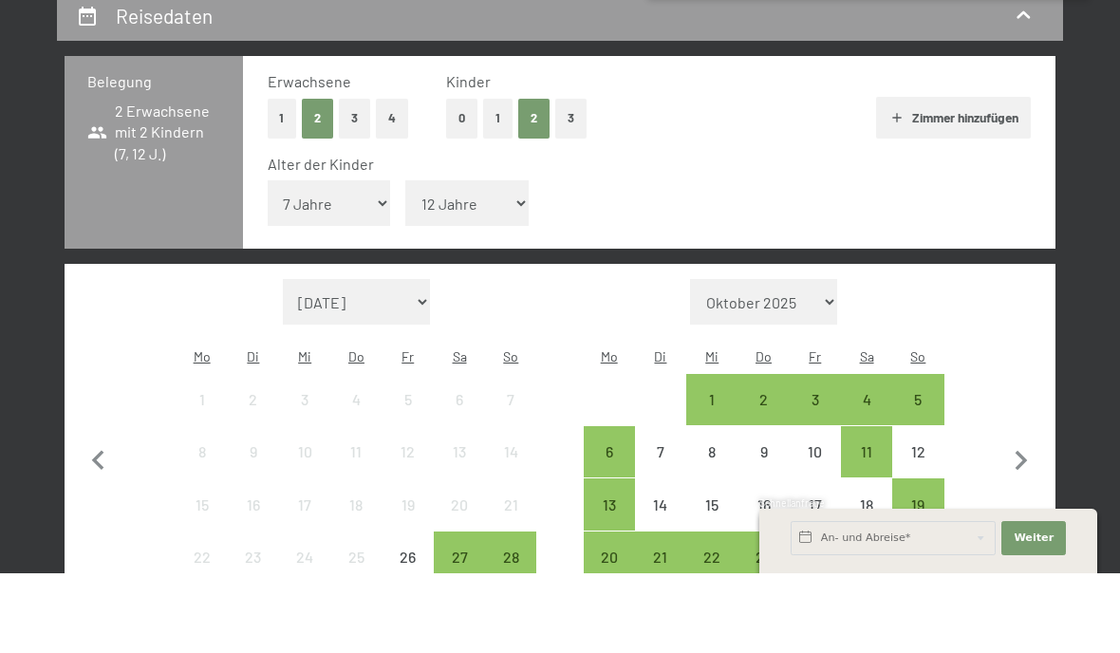
scroll to position [409, 0]
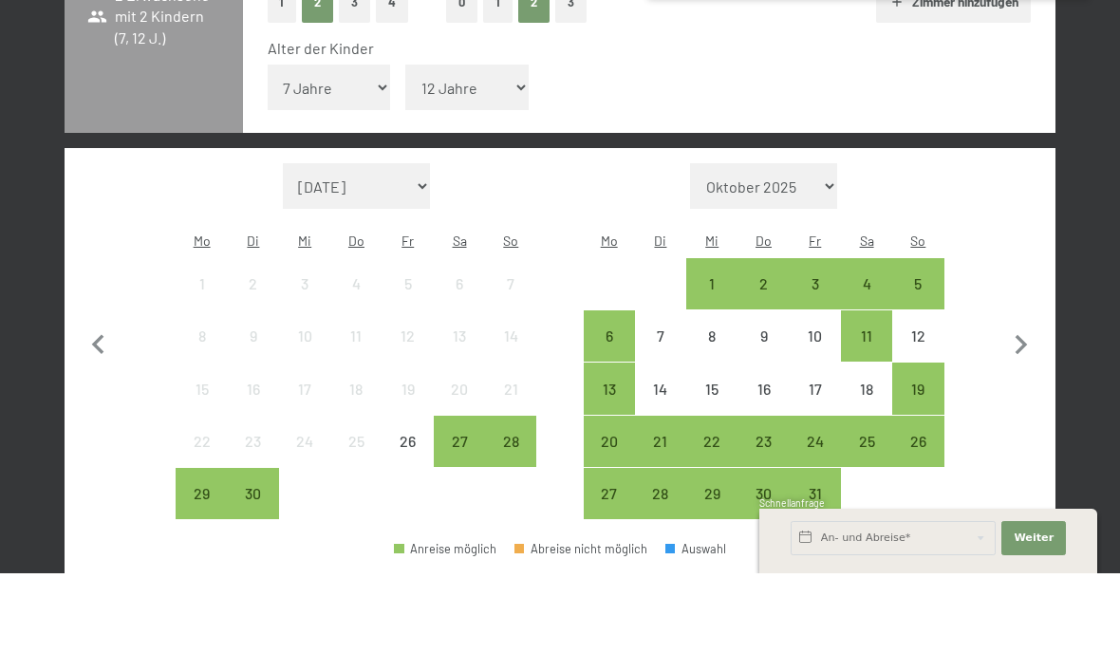
click at [1034, 405] on icon "button" at bounding box center [1021, 425] width 40 height 40
select select "[DATE]"
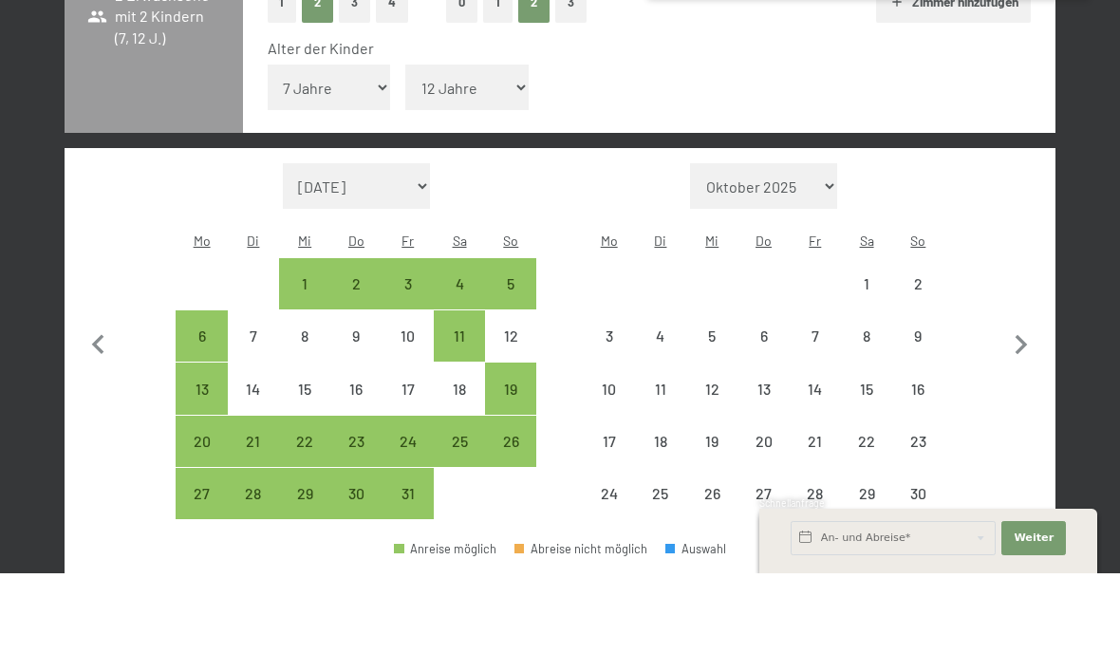
select select "[DATE]"
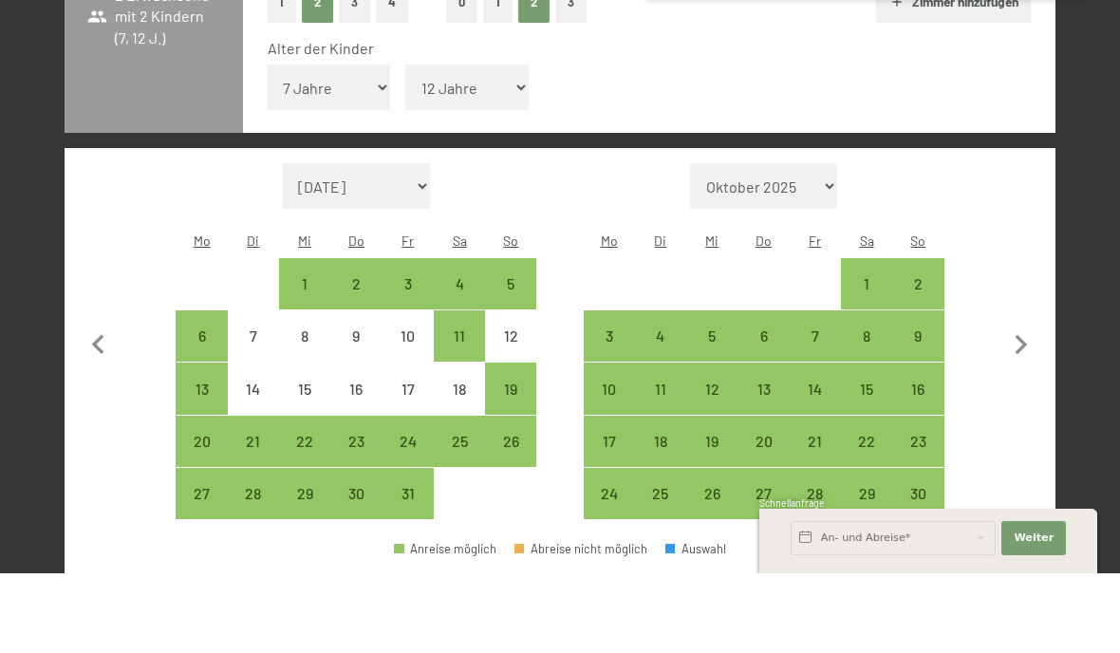
click at [1030, 405] on icon "button" at bounding box center [1021, 425] width 40 height 40
select select "[DATE]"
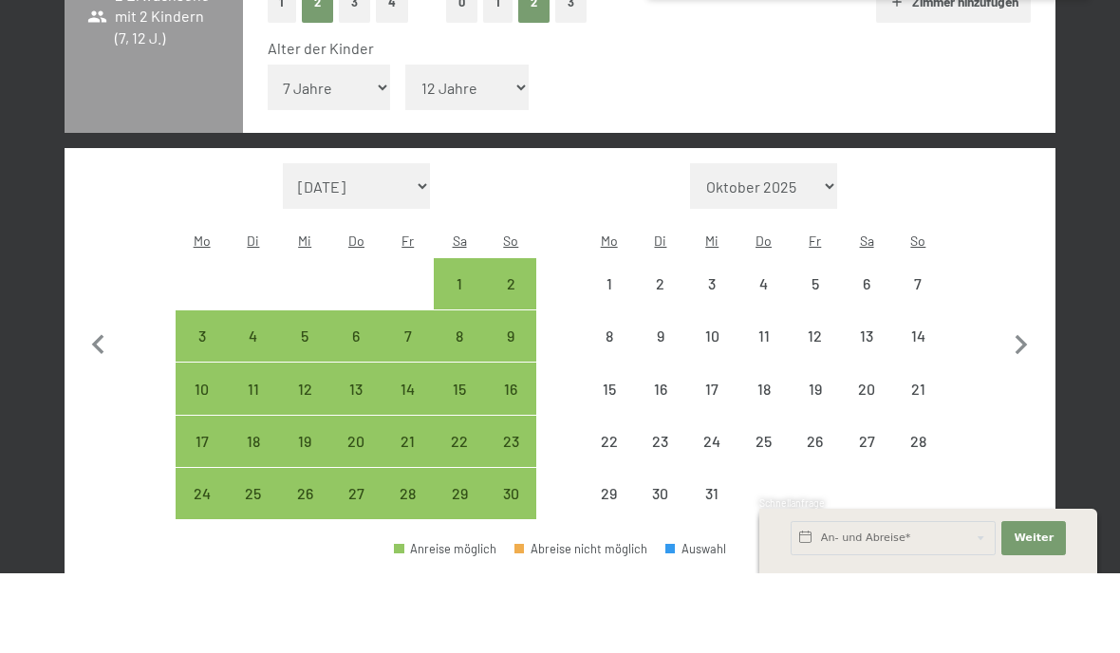
select select "[DATE]"
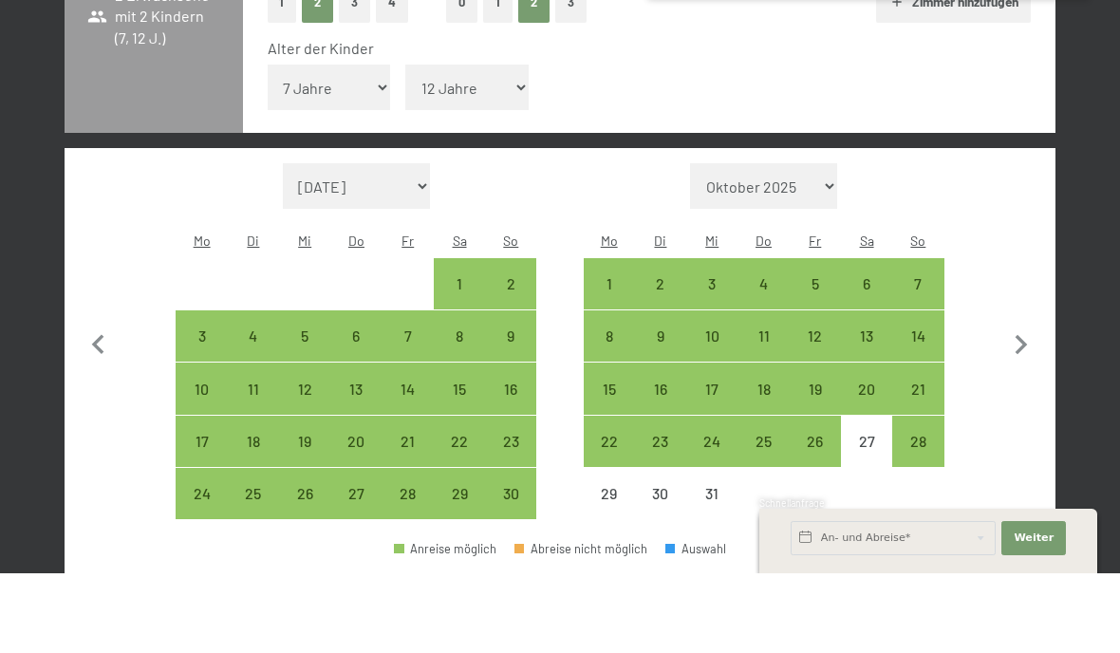
click at [1027, 405] on icon "button" at bounding box center [1021, 425] width 40 height 40
select select "[DATE]"
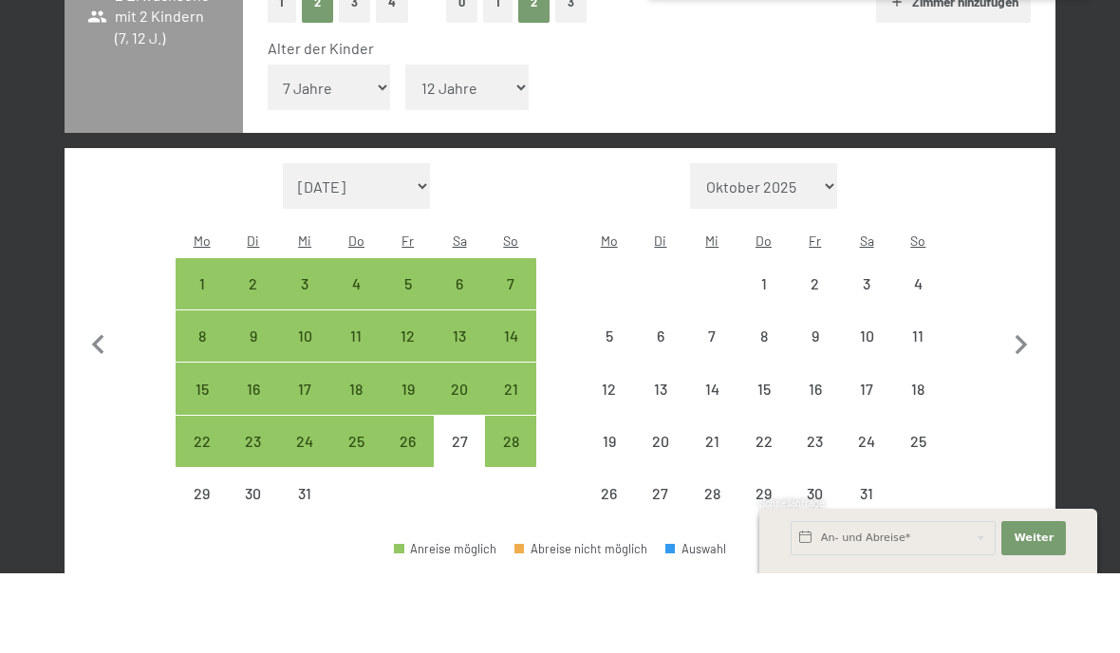
select select "[DATE]"
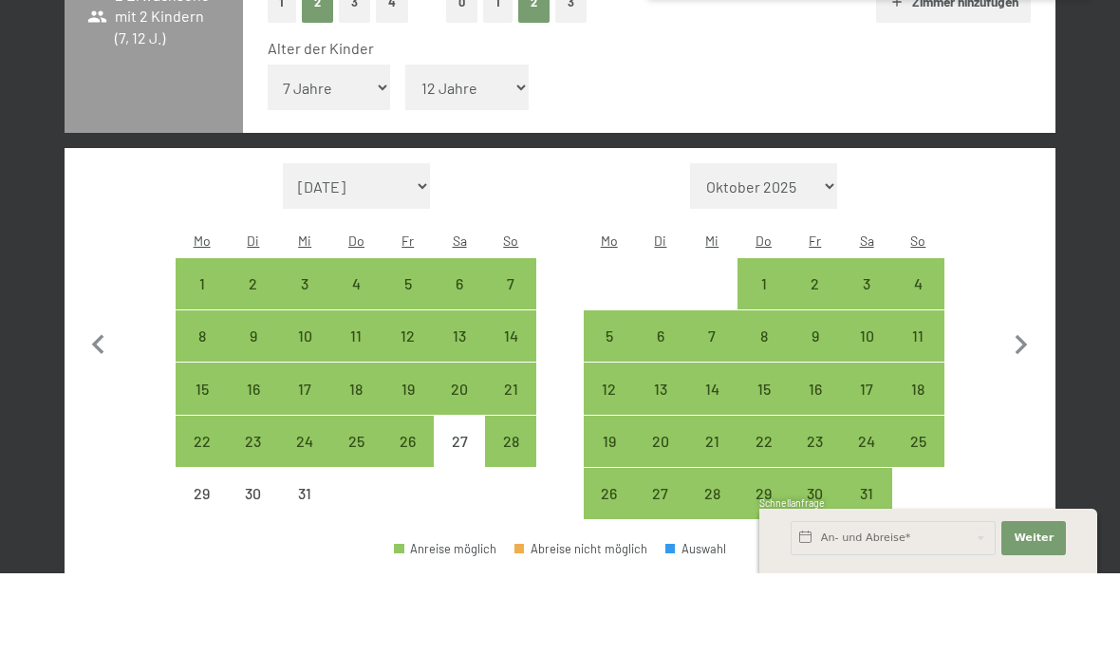
click at [756, 356] on div "1" at bounding box center [762, 379] width 47 height 47
select select "[DATE]"
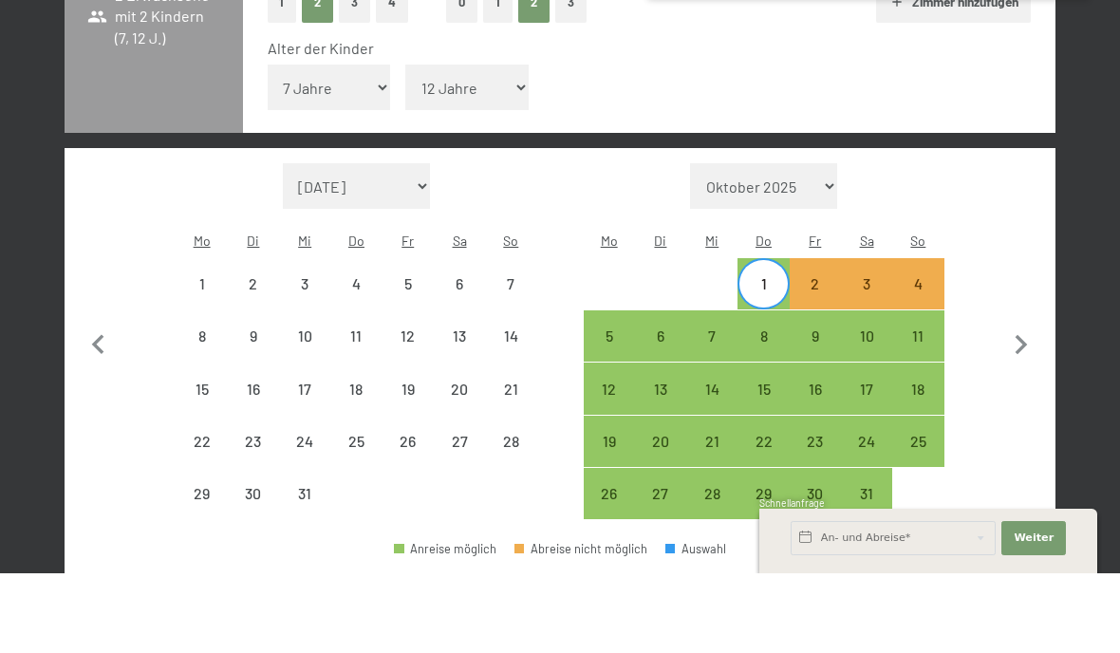
click at [606, 408] on div "5" at bounding box center [609, 431] width 47 height 47
select select "[DATE]"
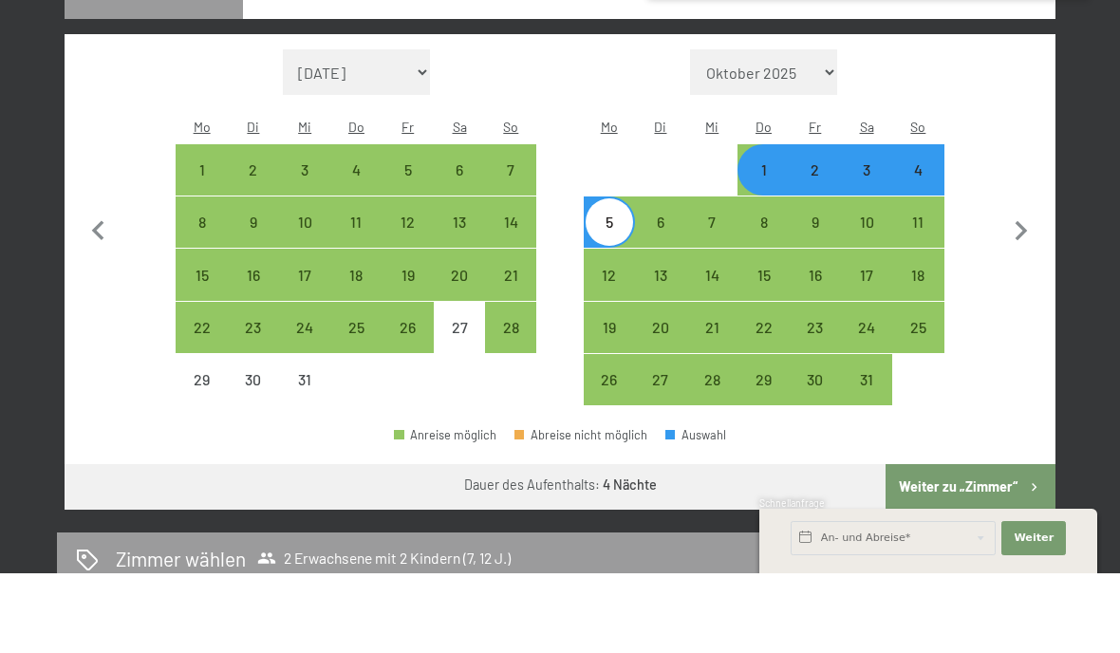
scroll to position [524, 0]
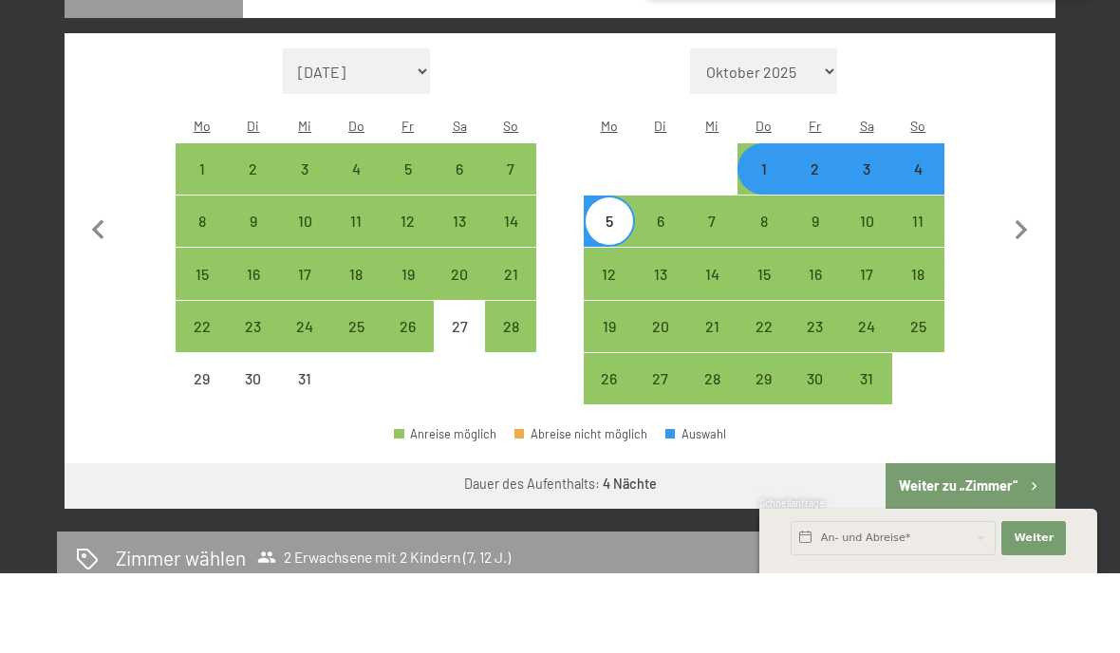
click at [979, 543] on button "Weiter zu „Zimmer“" at bounding box center [971, 566] width 170 height 46
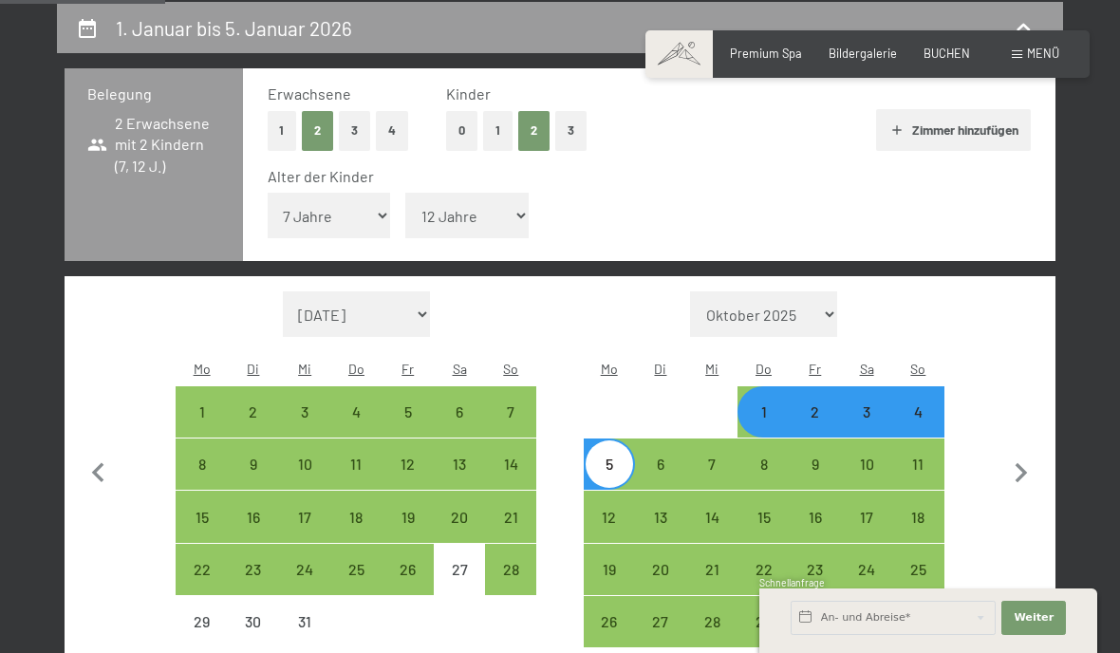
select select "[DATE]"
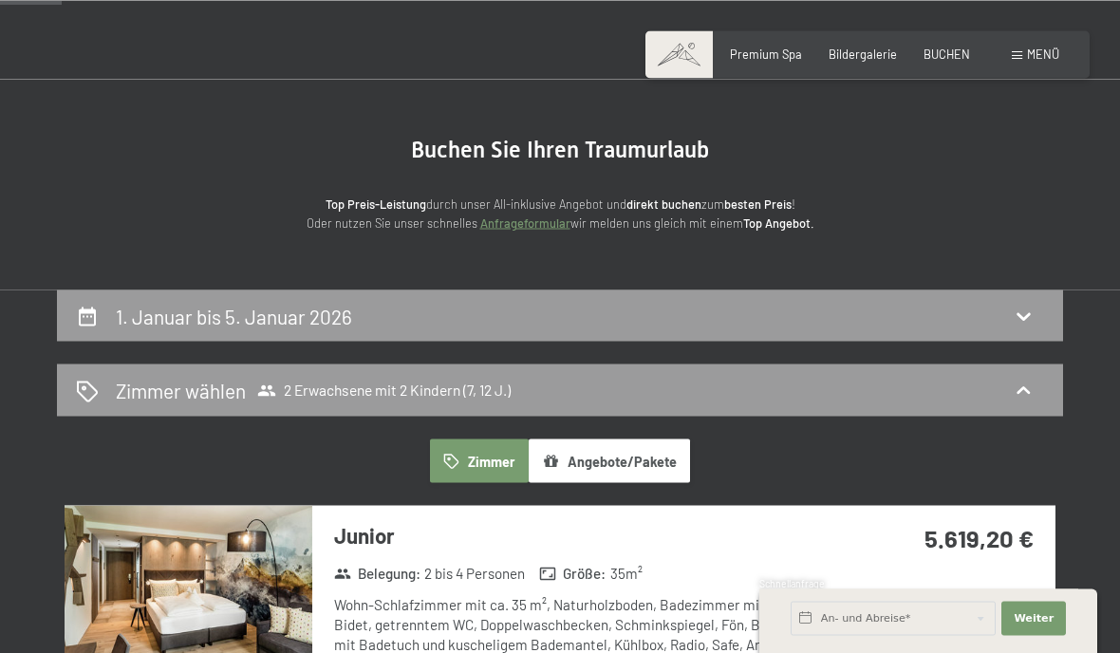
scroll to position [0, 0]
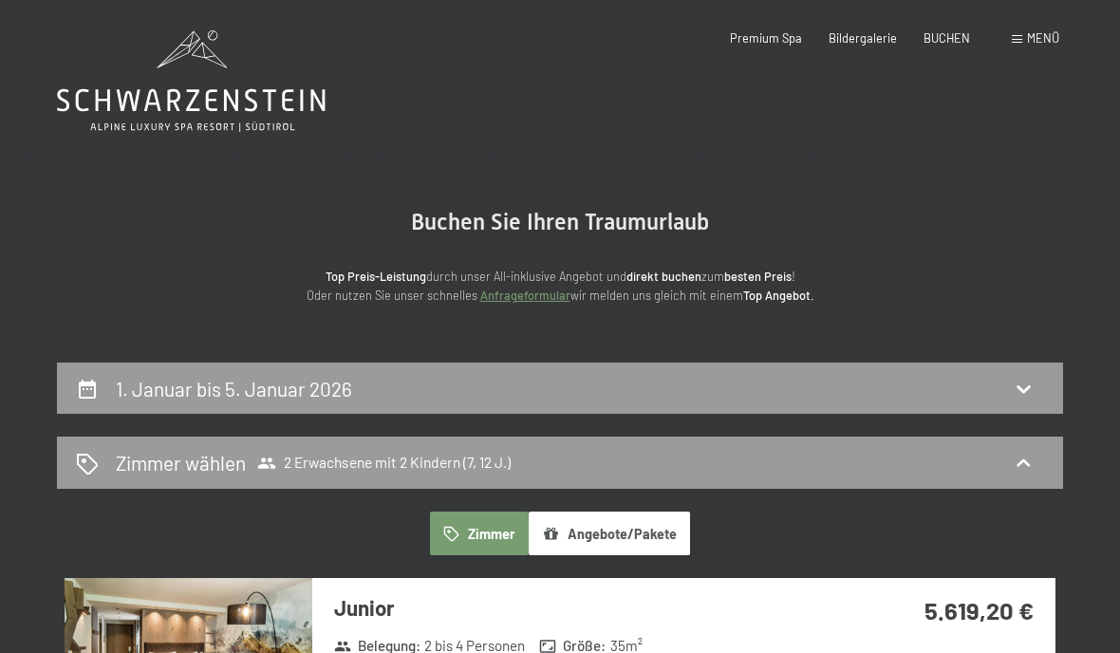
click at [888, 386] on div "1. Januar bis 5. Januar 2026" at bounding box center [560, 389] width 968 height 28
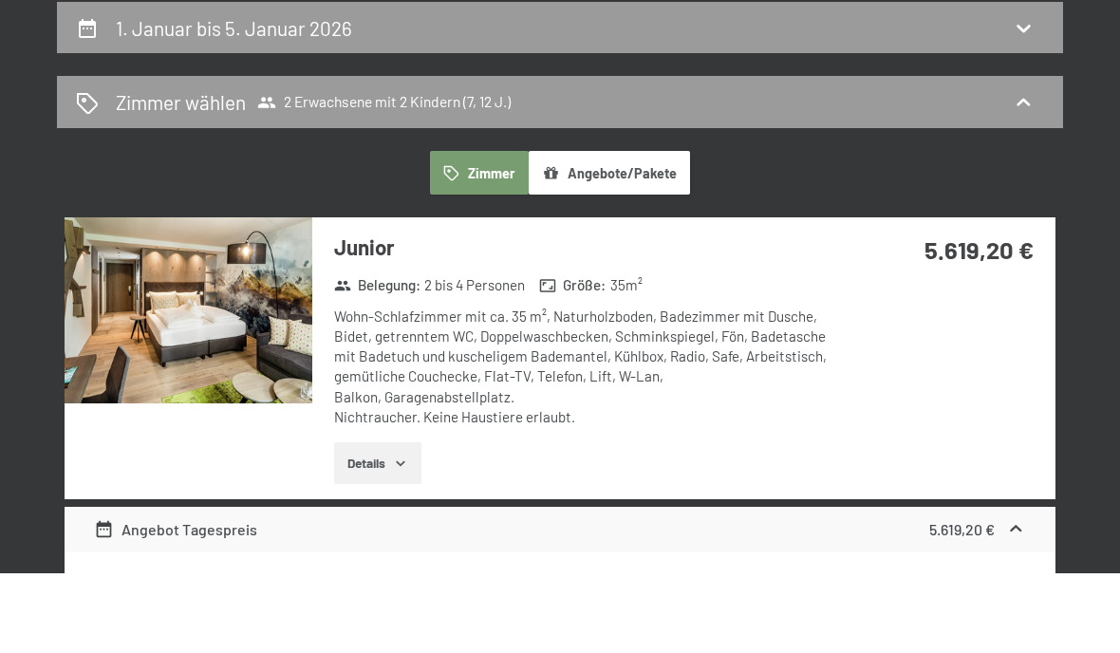
select select "7"
select select "12"
select select "[DATE]"
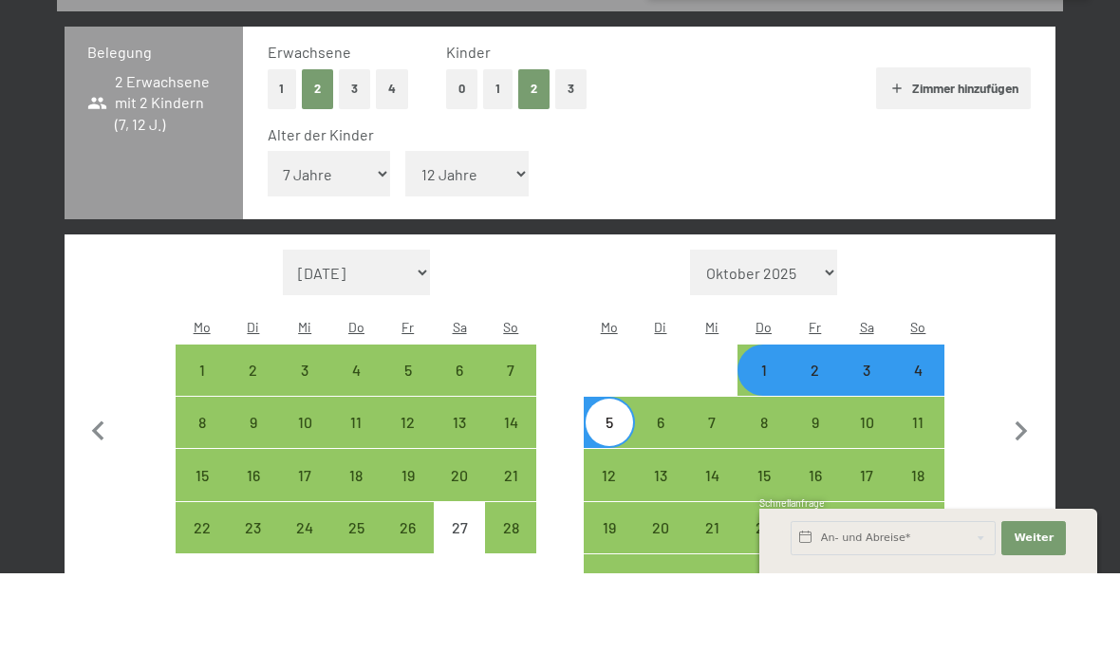
scroll to position [396, 0]
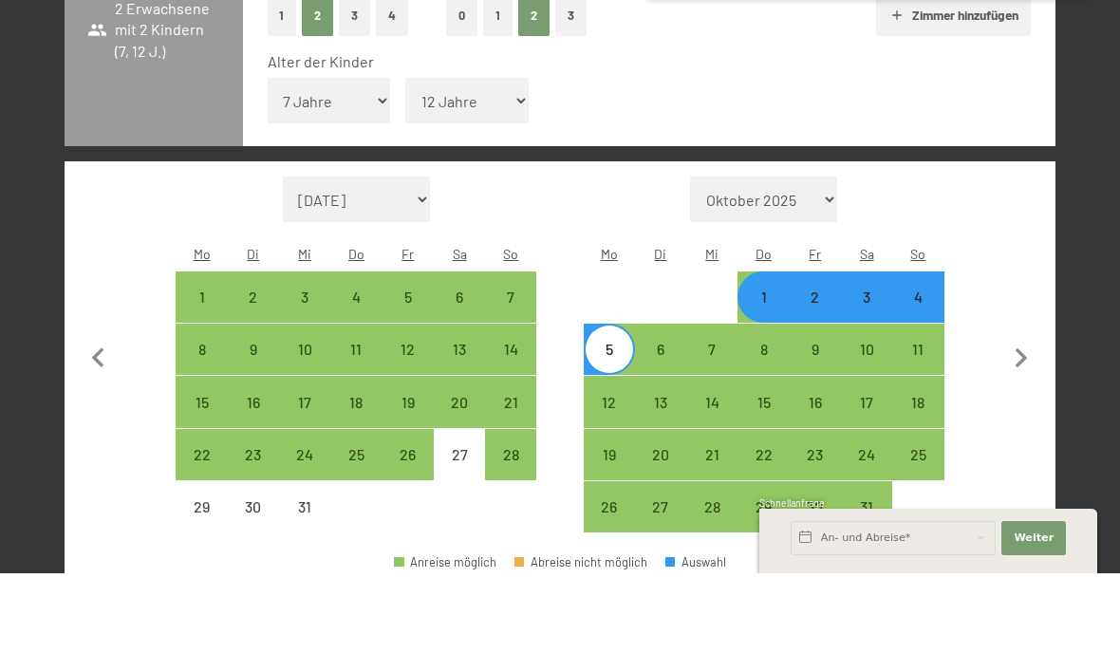
click at [1025, 419] on icon "button" at bounding box center [1021, 439] width 40 height 40
select select "[DATE]"
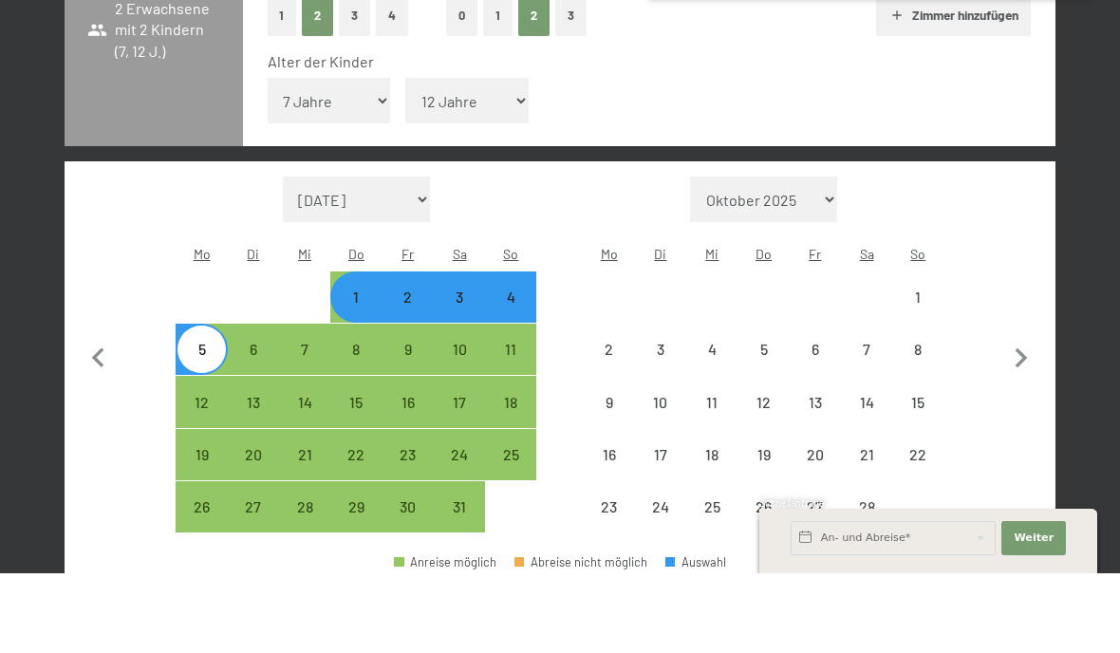
select select "[DATE]"
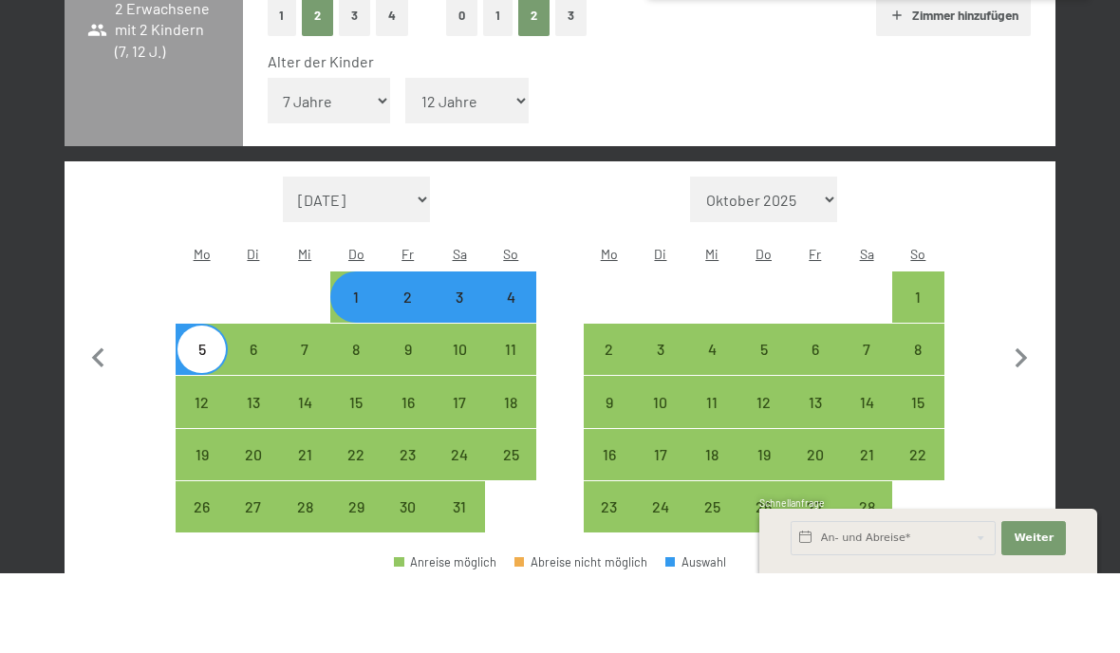
click at [470, 579] on div "31" at bounding box center [459, 602] width 47 height 47
select select "[DATE]"
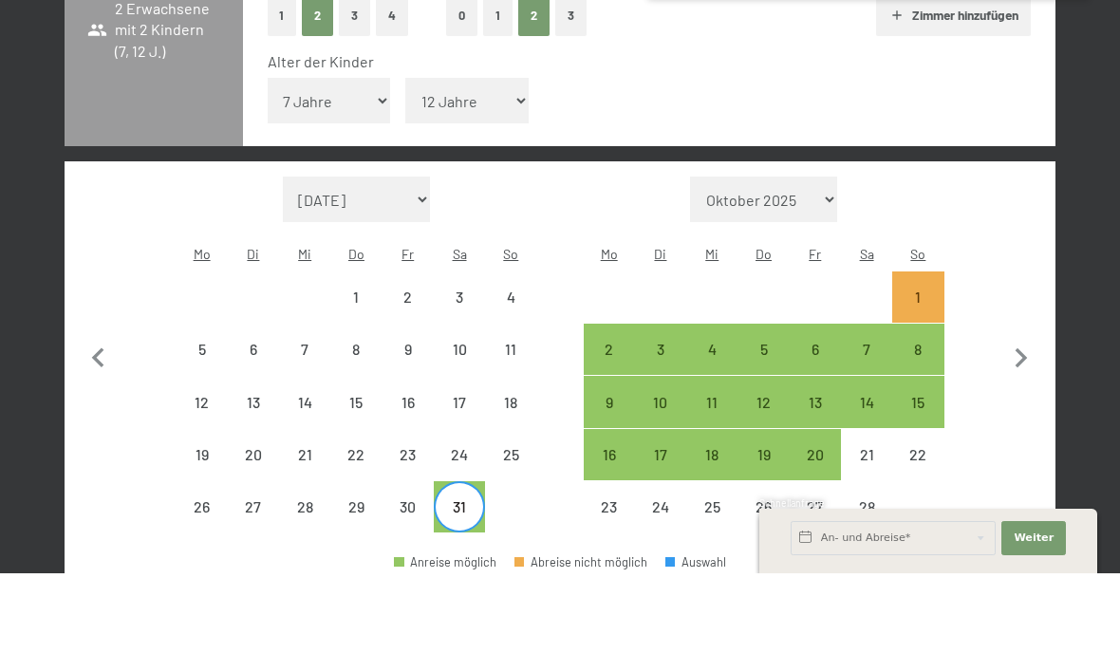
click at [819, 421] on div "6" at bounding box center [815, 444] width 47 height 47
select select "[DATE]"
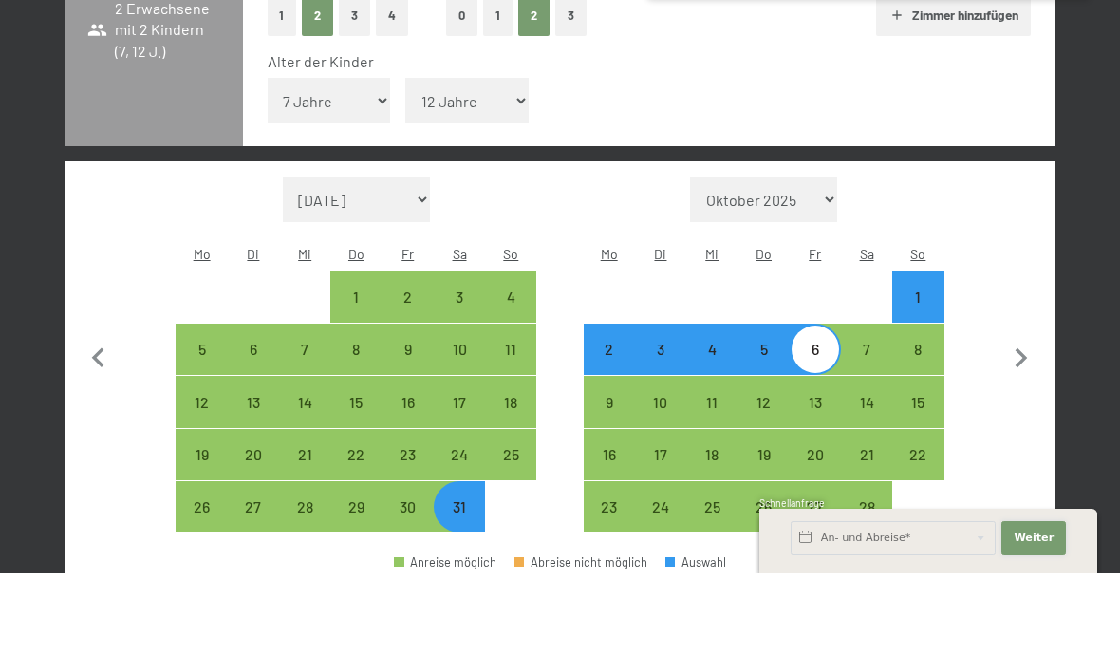
click at [1040, 613] on span "Weiter" at bounding box center [1034, 617] width 40 height 15
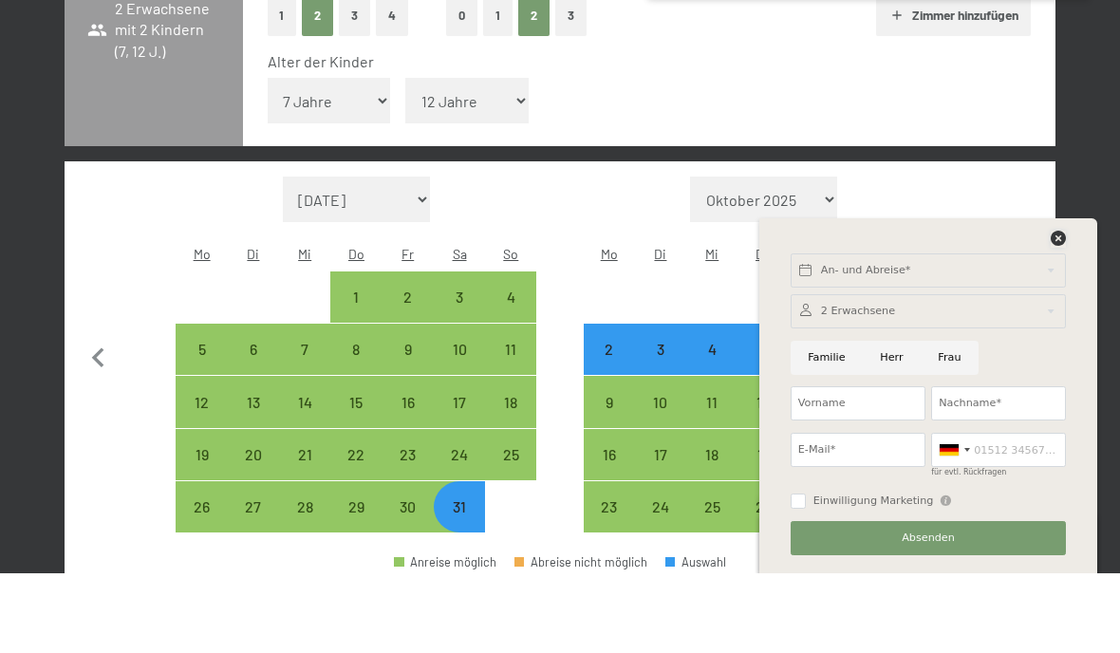
click at [1065, 310] on icon at bounding box center [1058, 317] width 15 height 15
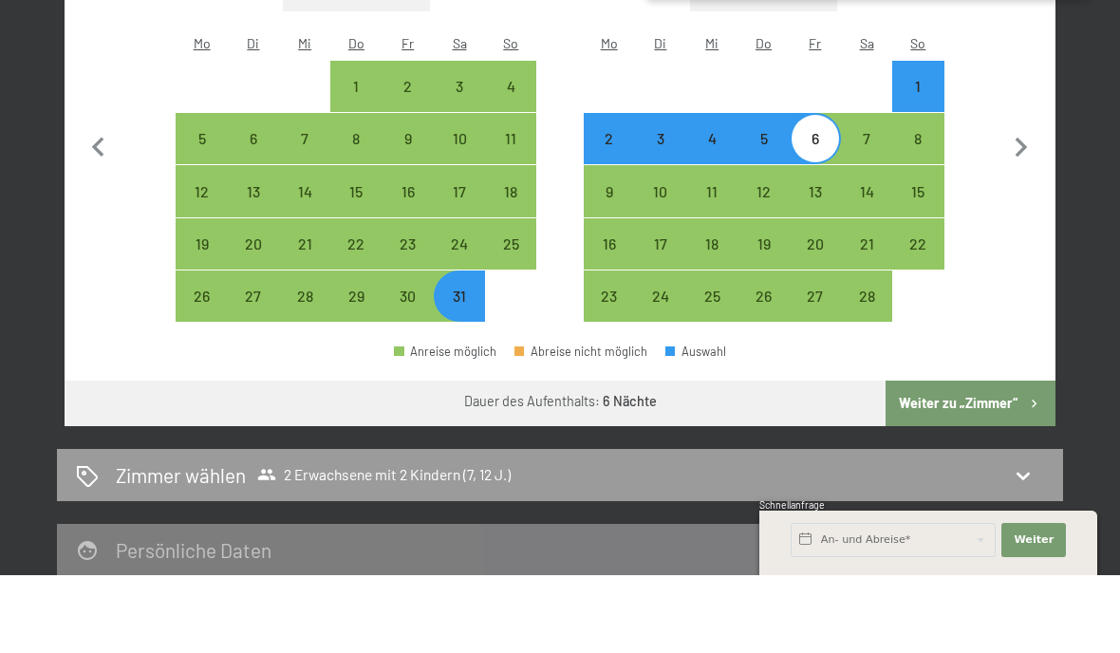
click at [1001, 458] on button "Weiter zu „Zimmer“" at bounding box center [971, 481] width 170 height 46
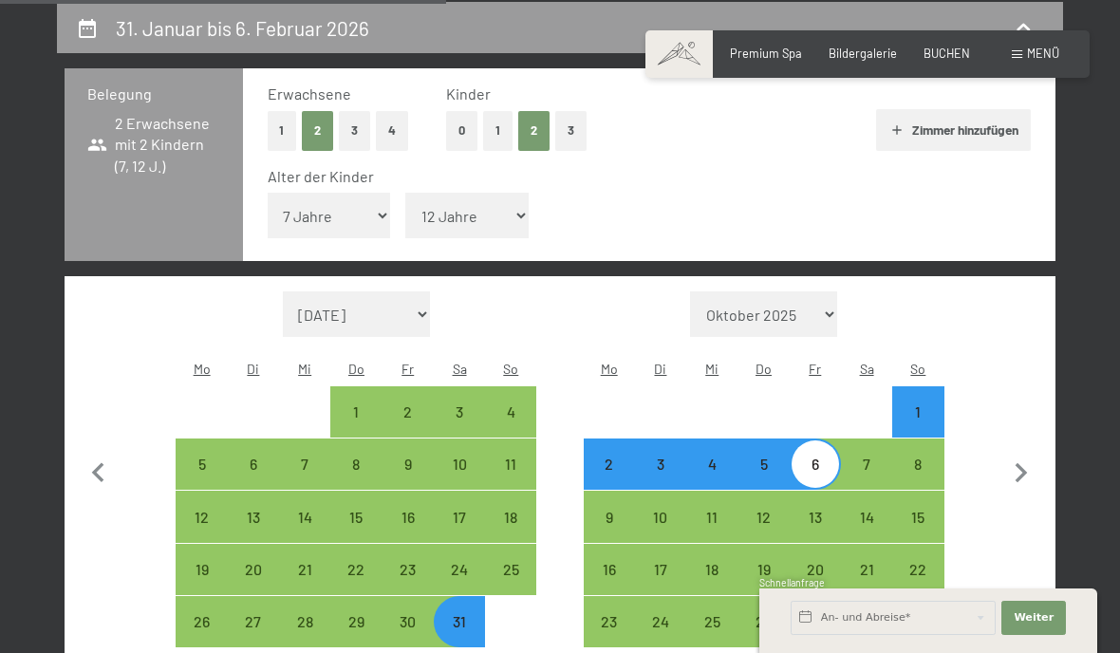
select select "[DATE]"
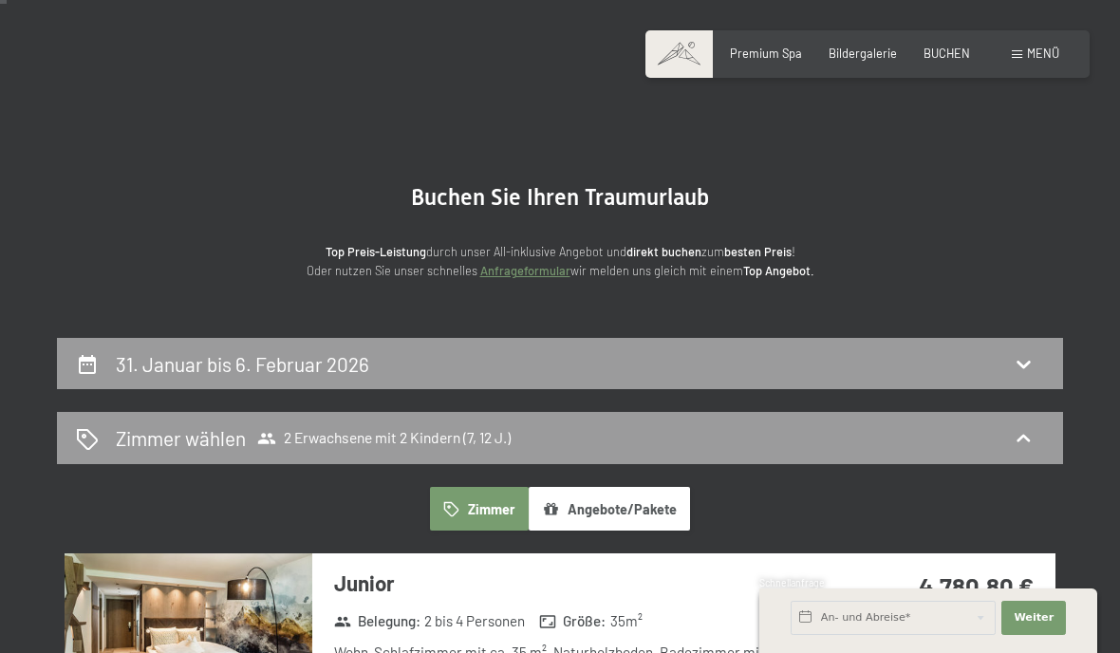
scroll to position [0, 0]
